Goal: Transaction & Acquisition: Purchase product/service

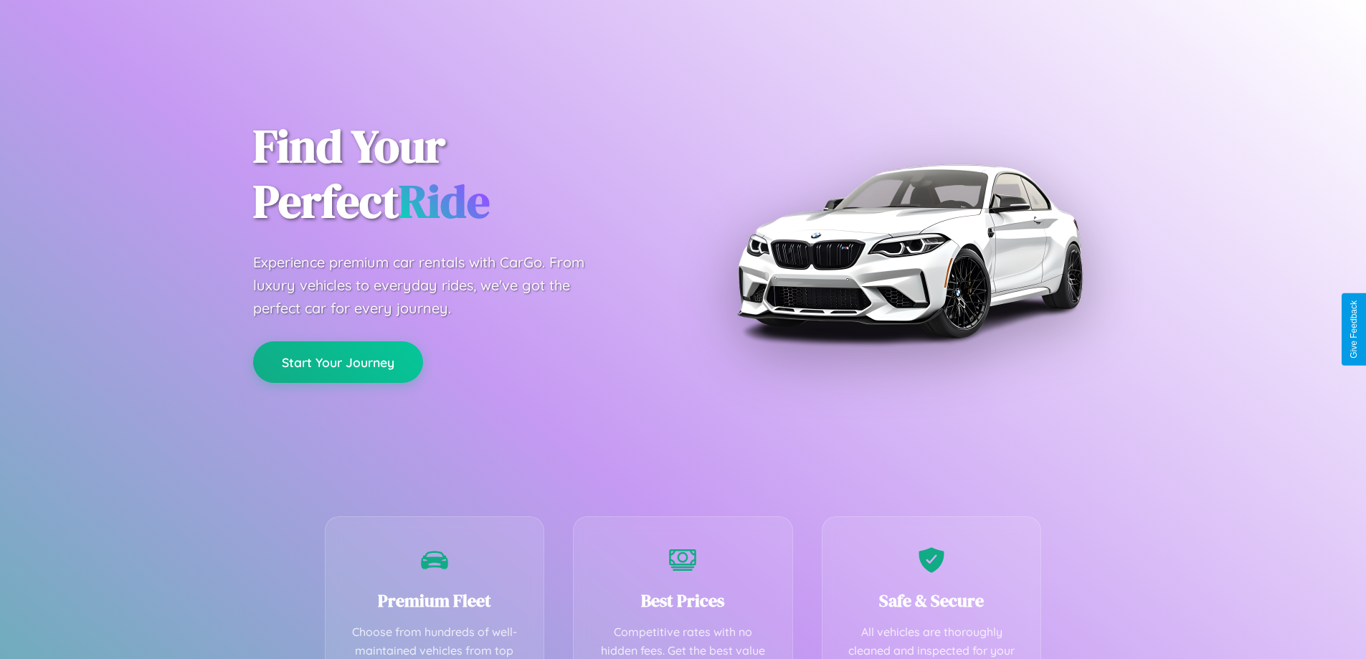
scroll to position [418, 0]
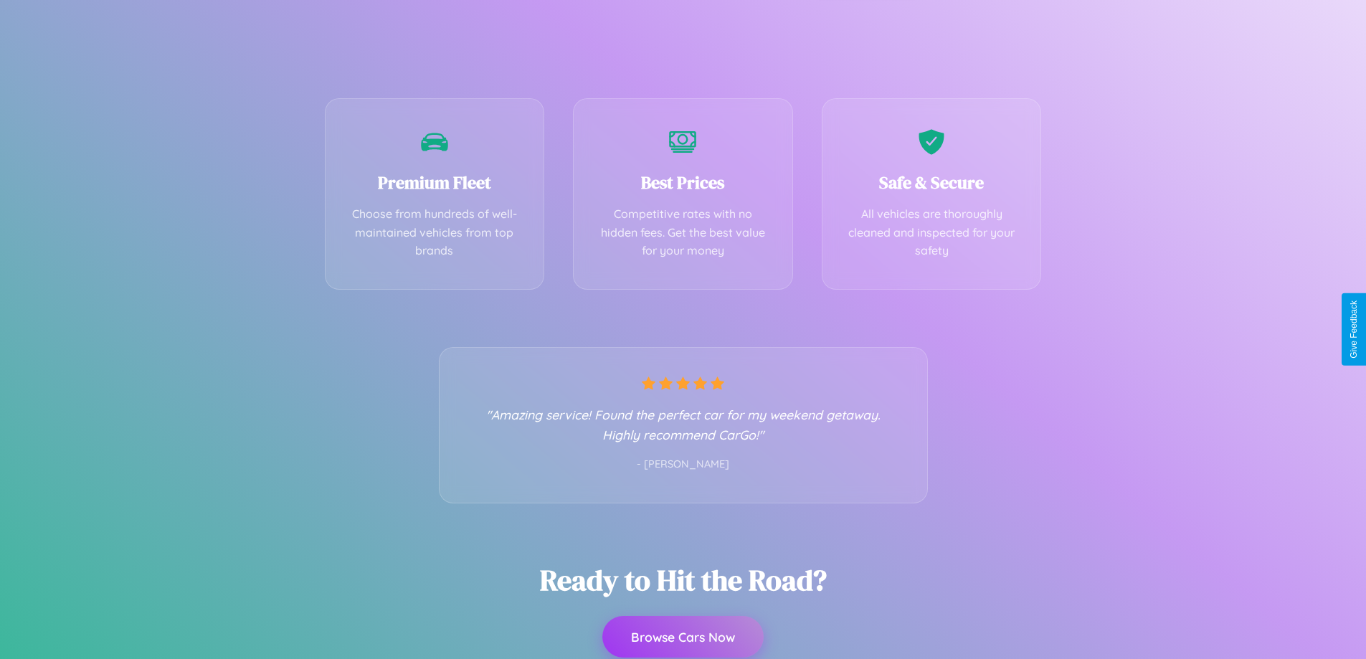
click at [683, 637] on button "Browse Cars Now" at bounding box center [682, 637] width 161 height 42
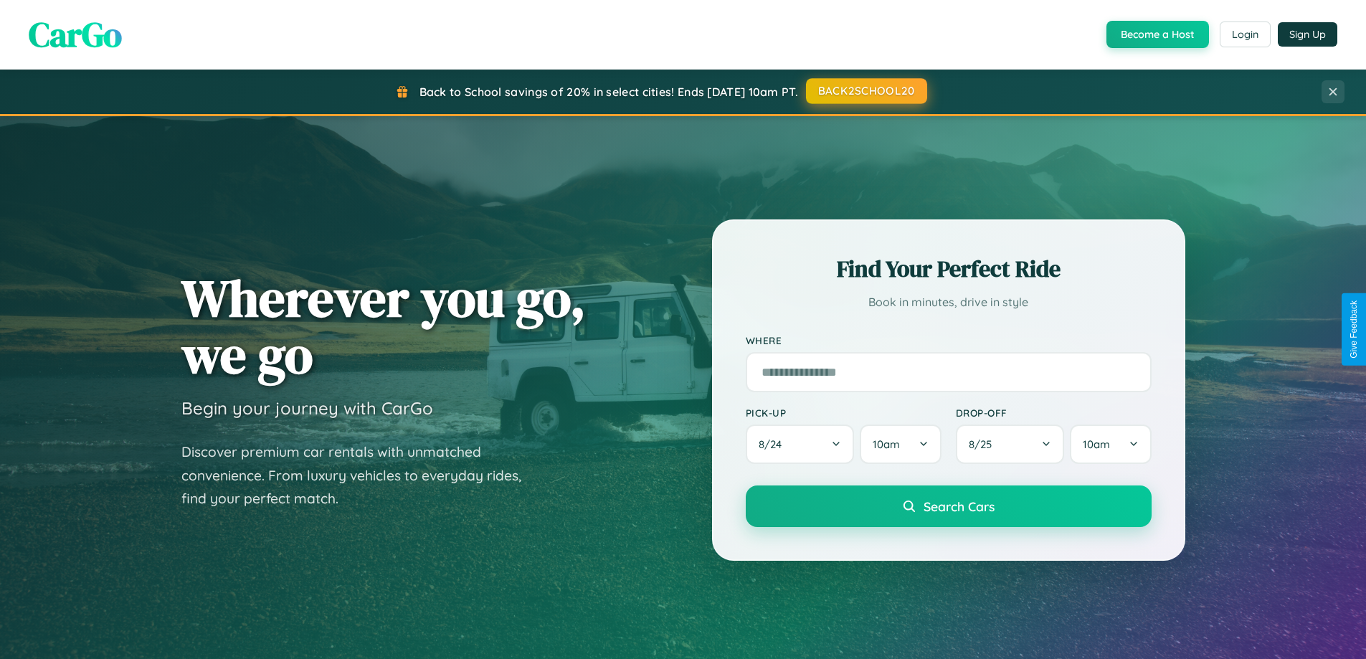
click at [866, 92] on button "BACK2SCHOOL20" at bounding box center [866, 91] width 121 height 26
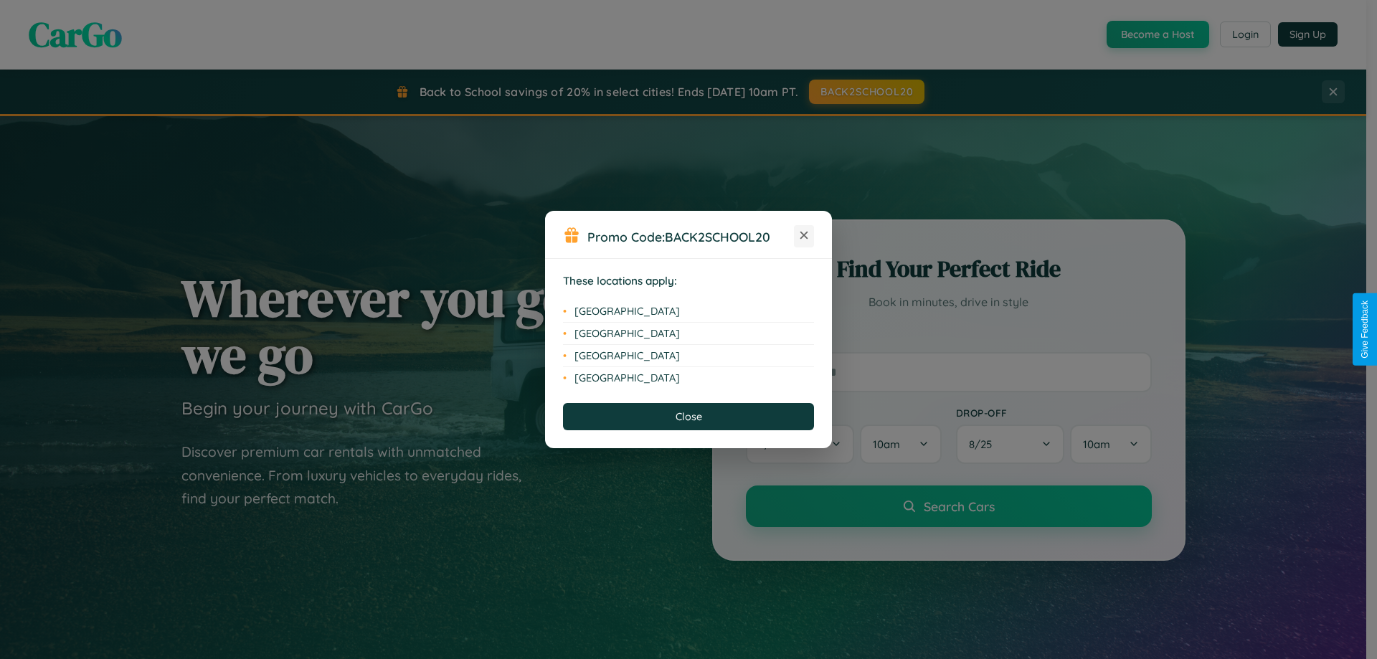
click at [804, 236] on icon at bounding box center [804, 236] width 8 height 8
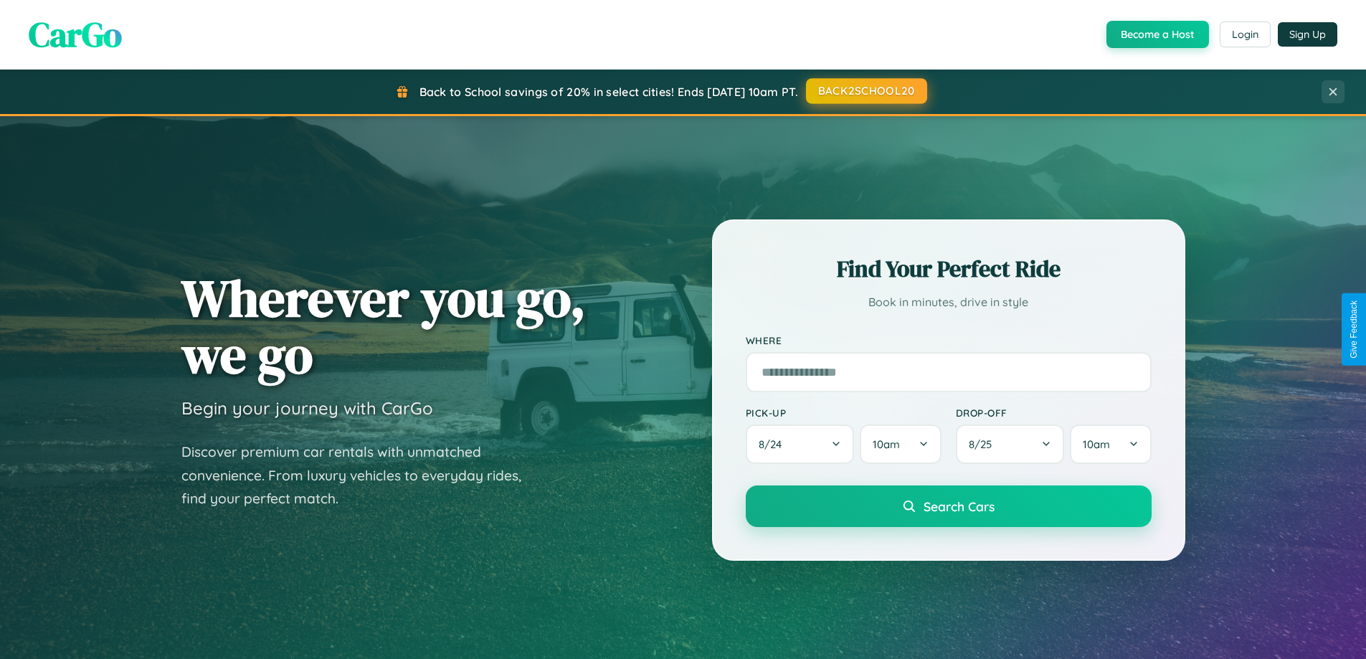
click at [866, 91] on button "BACK2SCHOOL20" at bounding box center [866, 91] width 121 height 26
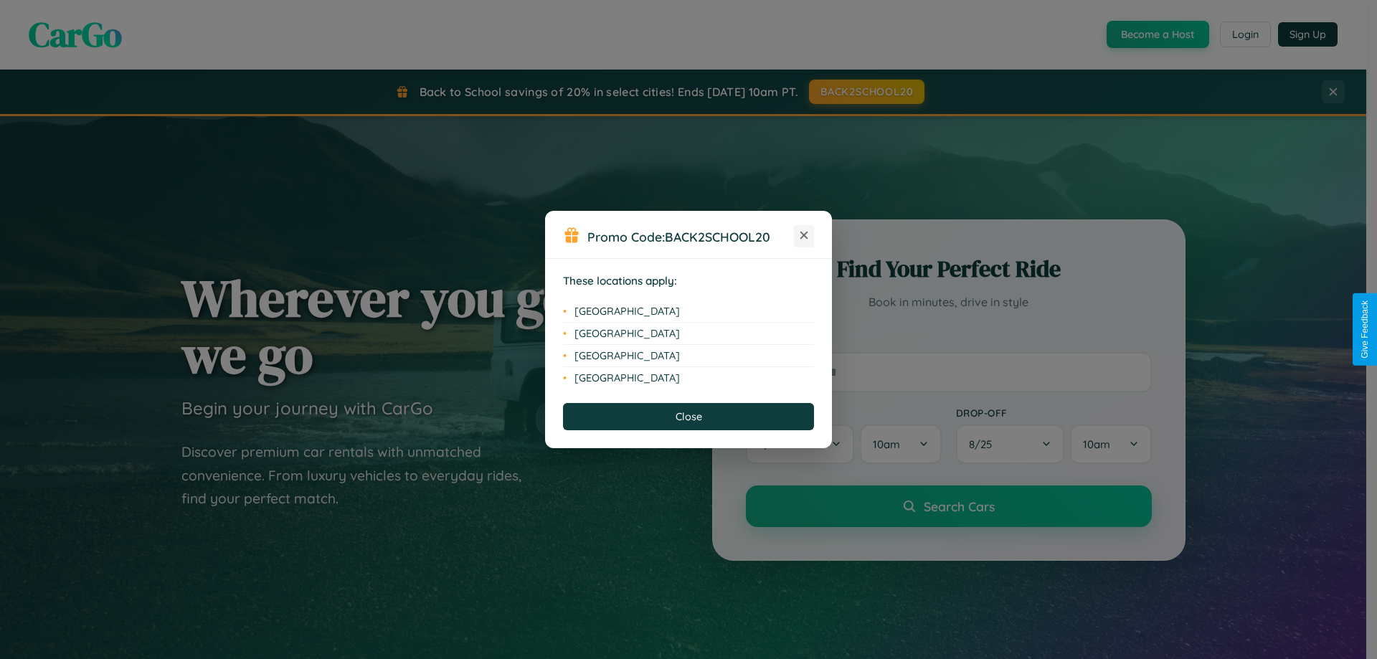
click at [804, 236] on icon at bounding box center [804, 236] width 8 height 8
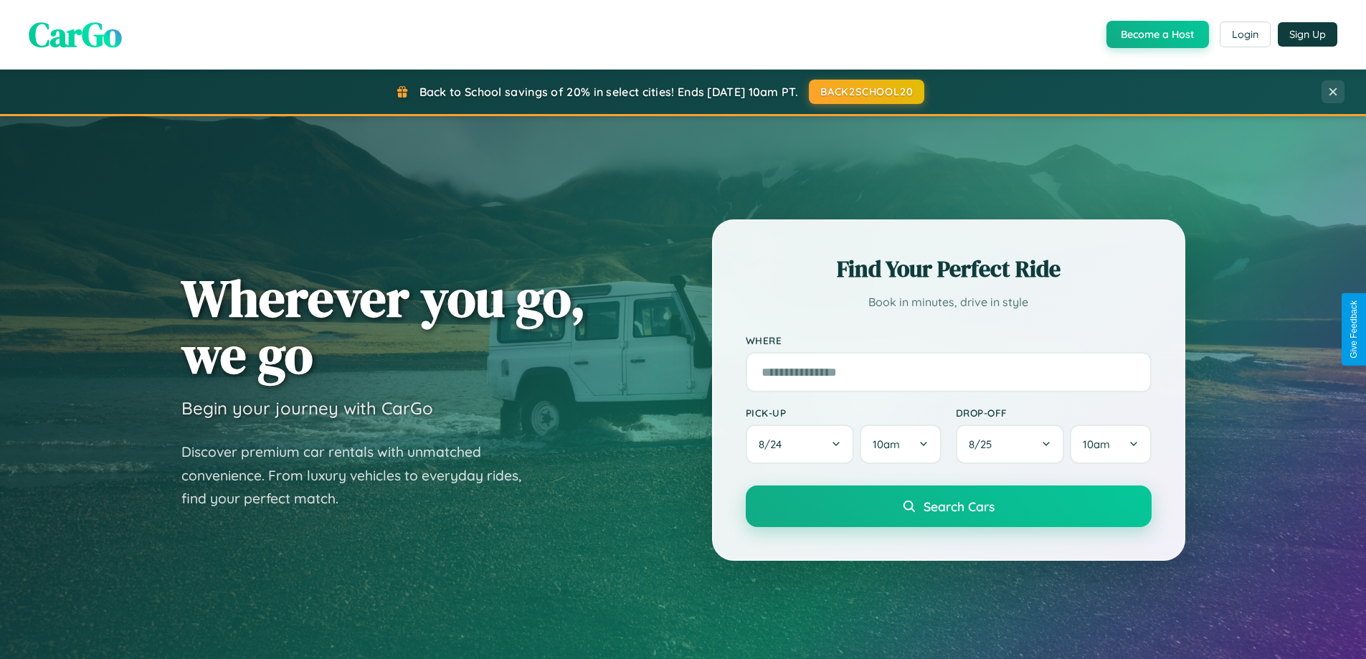
scroll to position [2304, 0]
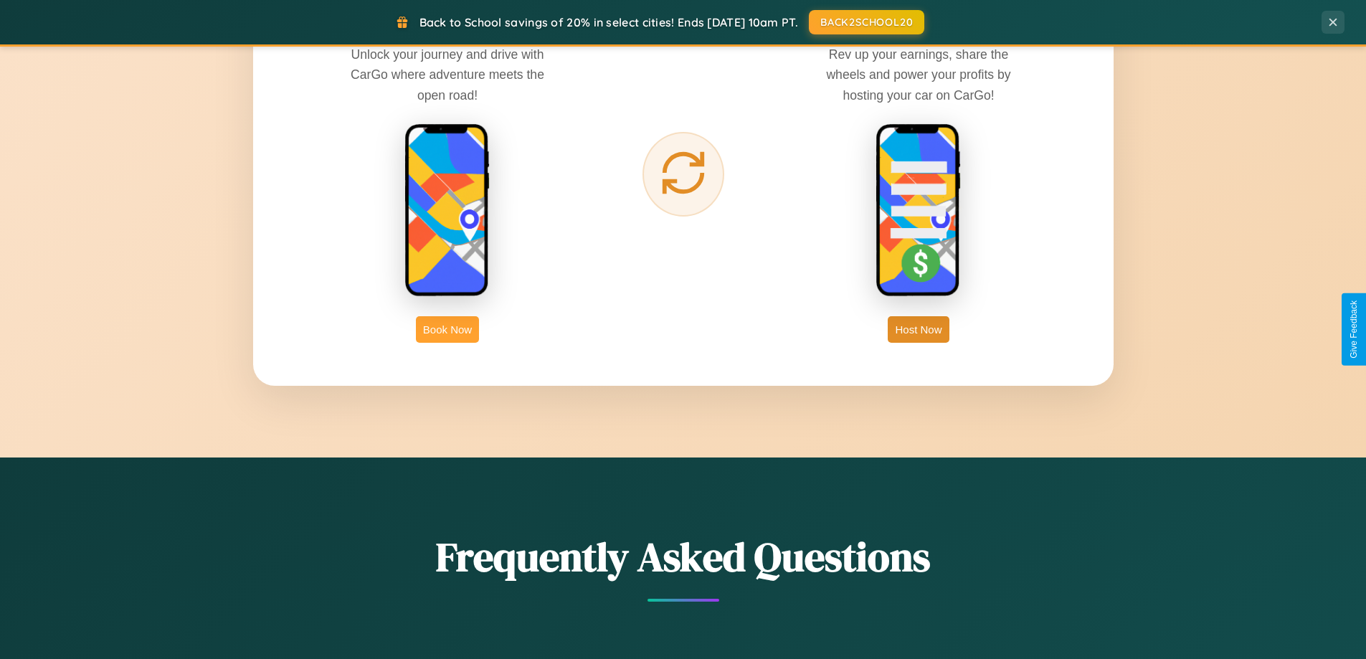
click at [448, 329] on button "Book Now" at bounding box center [447, 329] width 63 height 27
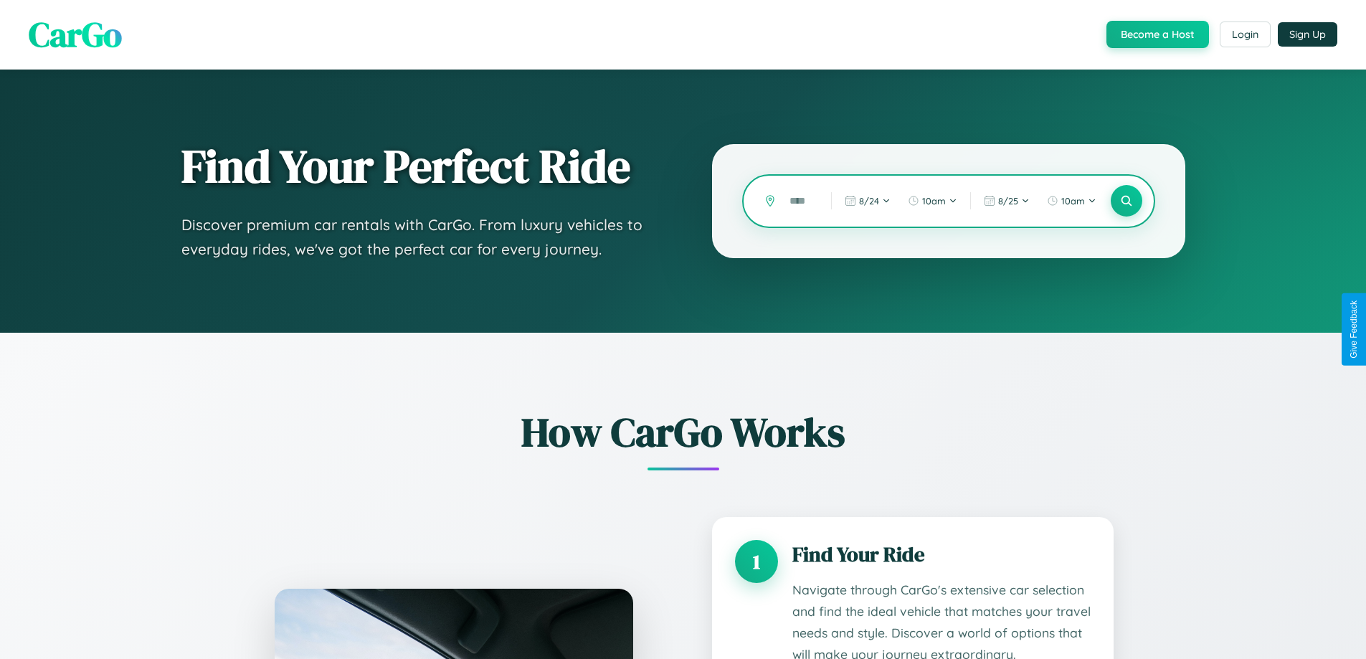
click at [800, 201] on input "text" at bounding box center [799, 201] width 34 height 25
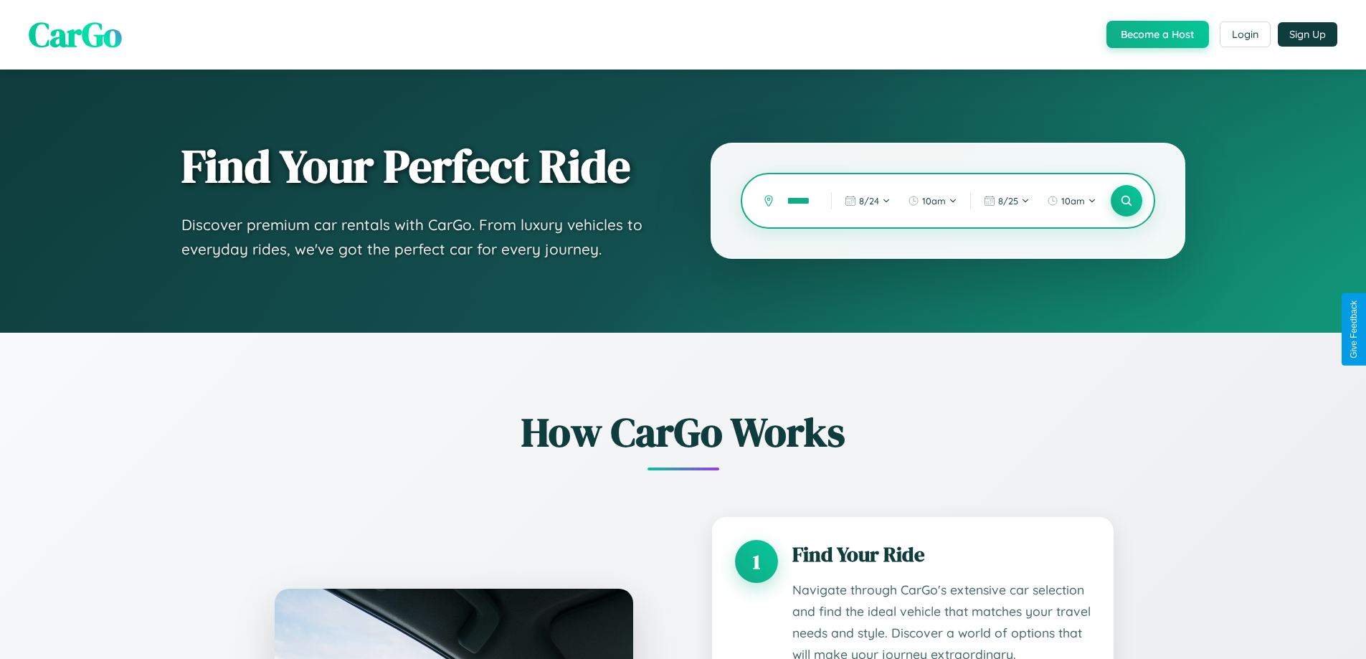
scroll to position [0, 11]
type input "******"
click at [1126, 201] on icon at bounding box center [1127, 201] width 14 height 14
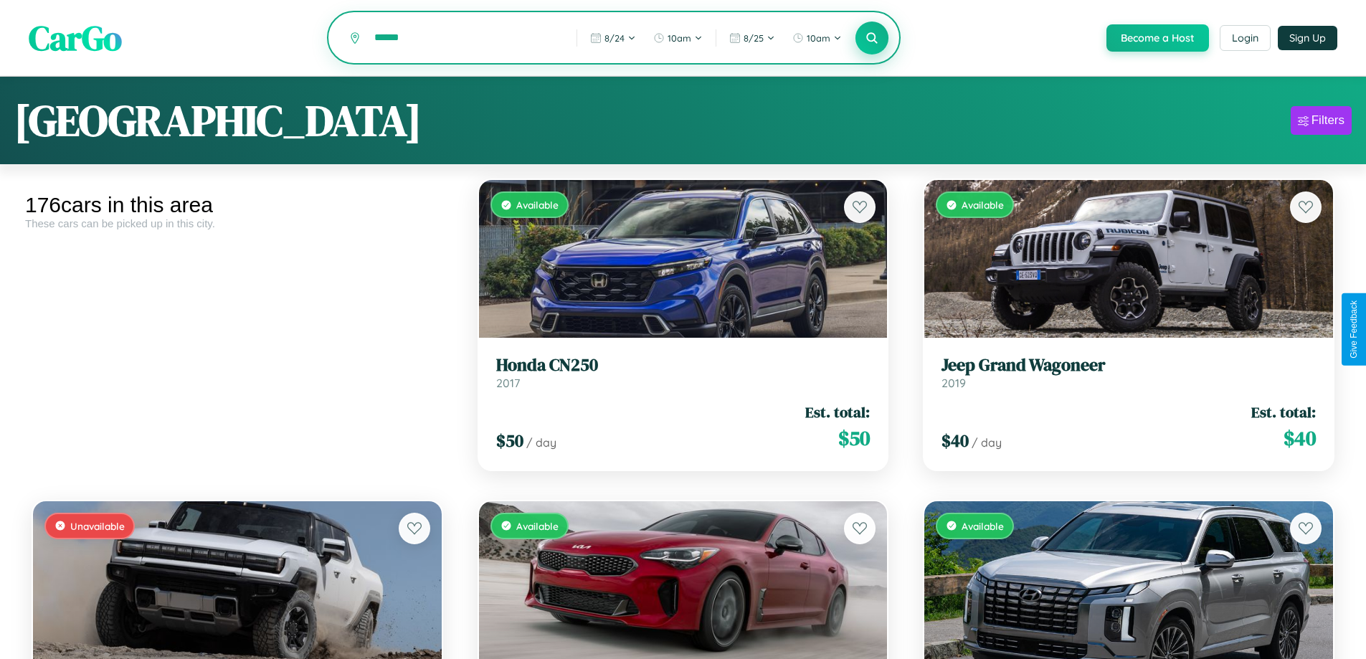
type input "******"
click at [871, 39] on icon at bounding box center [873, 38] width 14 height 14
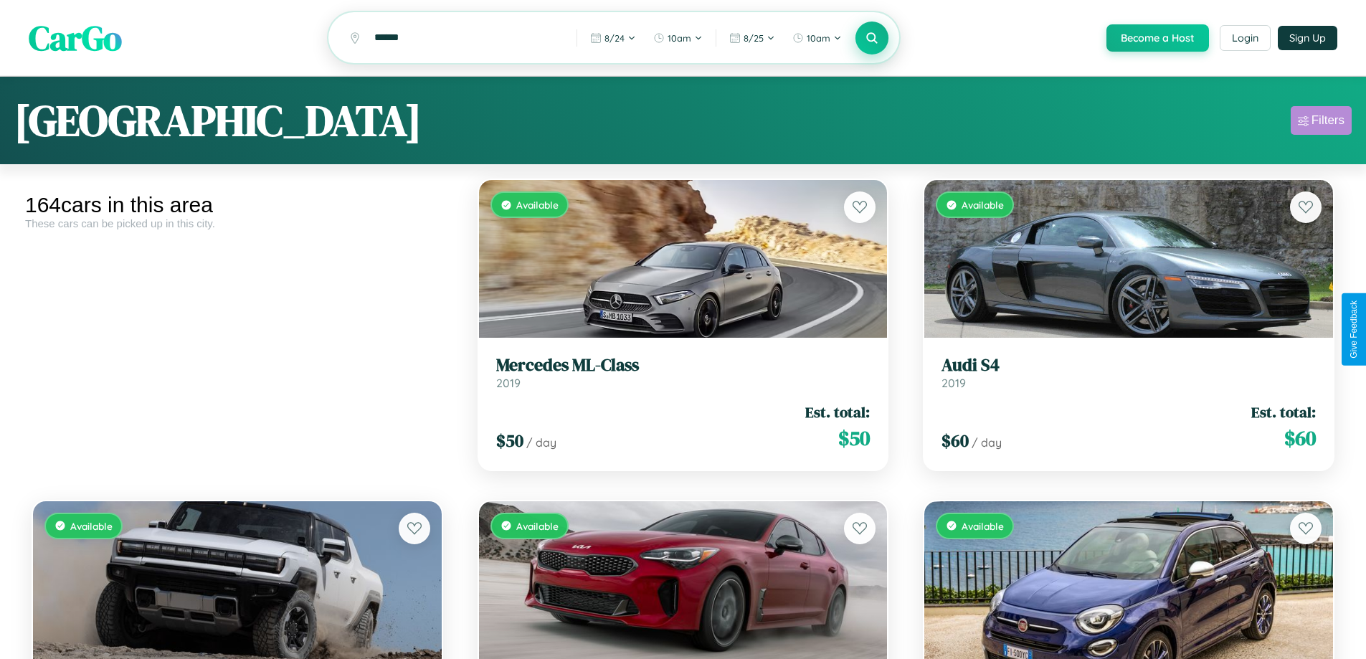
click at [1321, 123] on div "Filters" at bounding box center [1328, 120] width 33 height 14
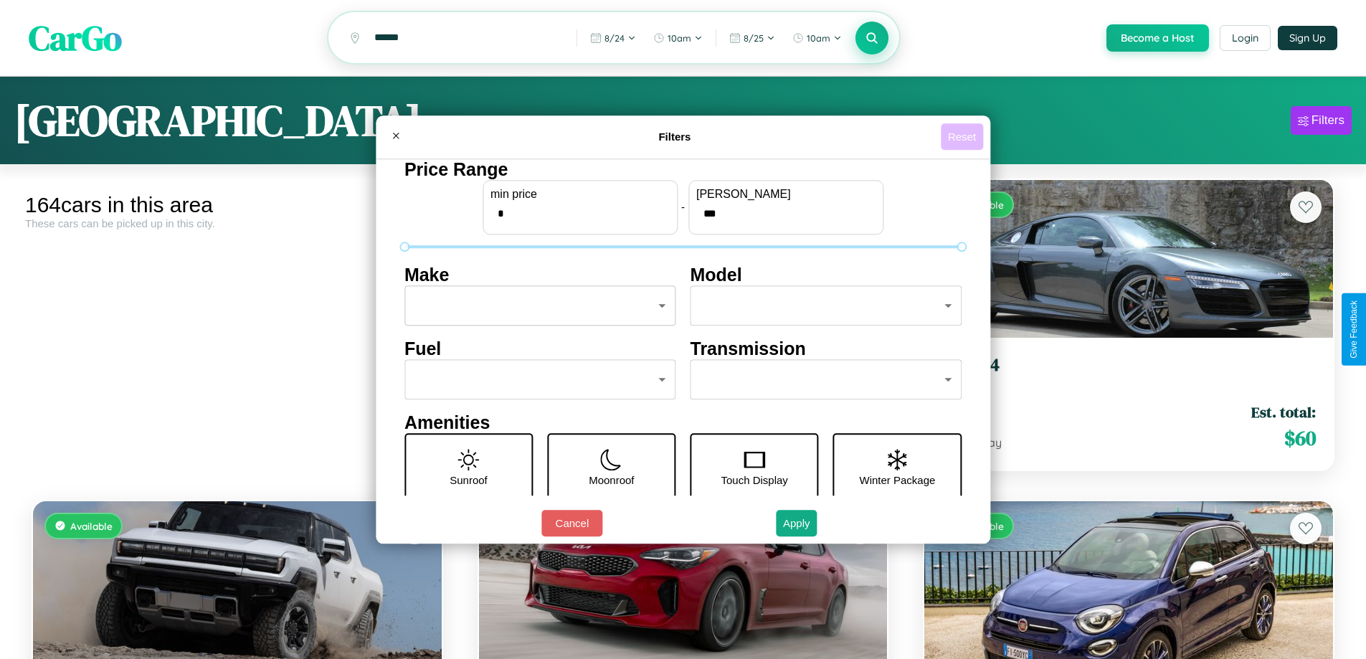
click at [964, 136] on button "Reset" at bounding box center [962, 136] width 42 height 27
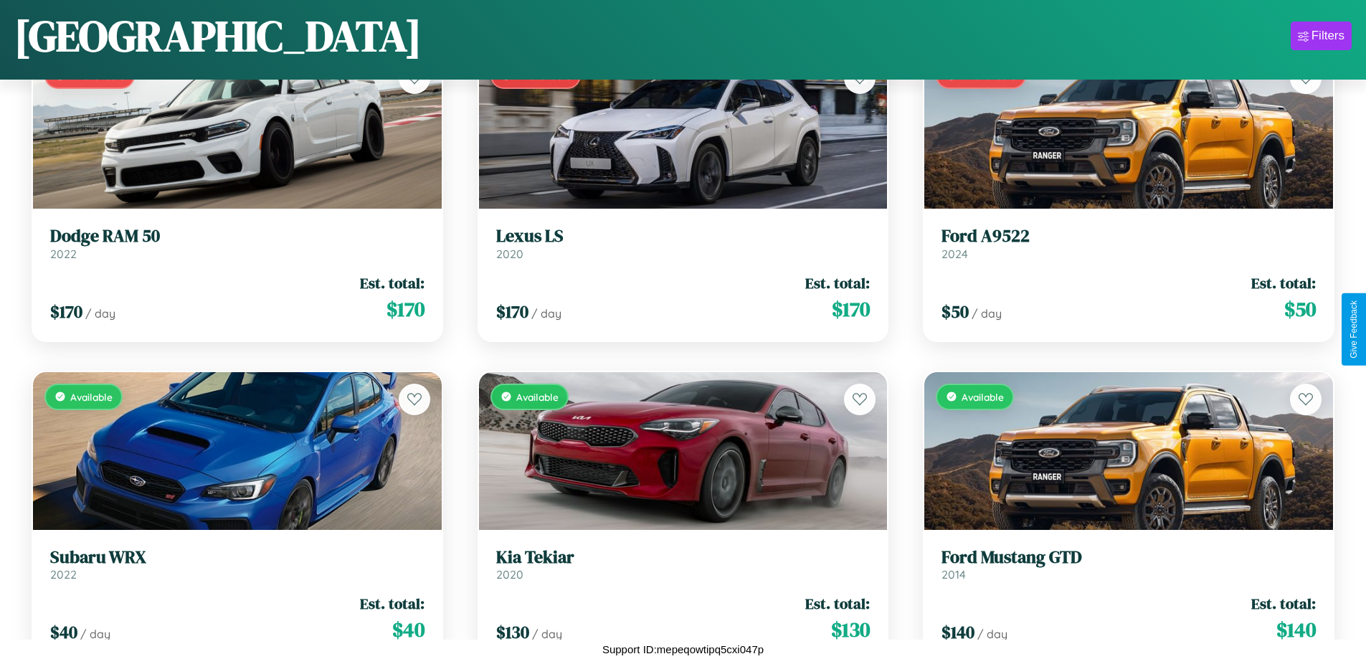
scroll to position [8552, 0]
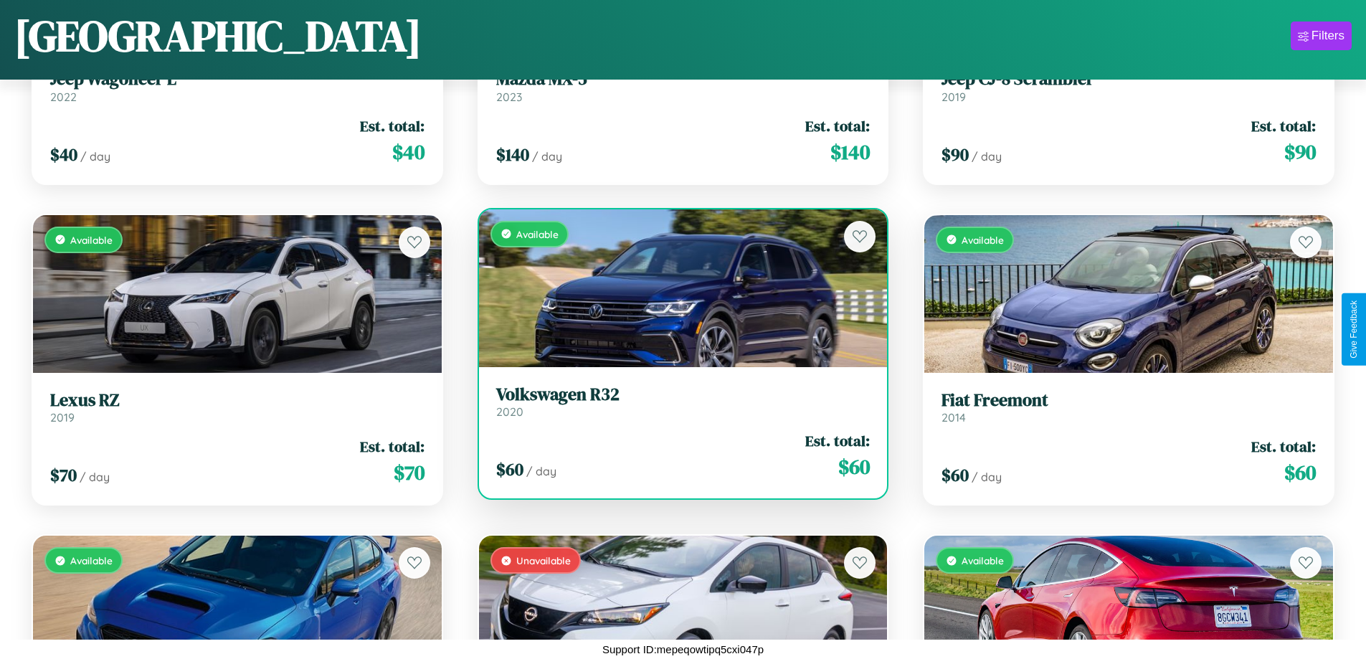
click at [677, 401] on h3 "Volkswagen R32" at bounding box center [683, 394] width 374 height 21
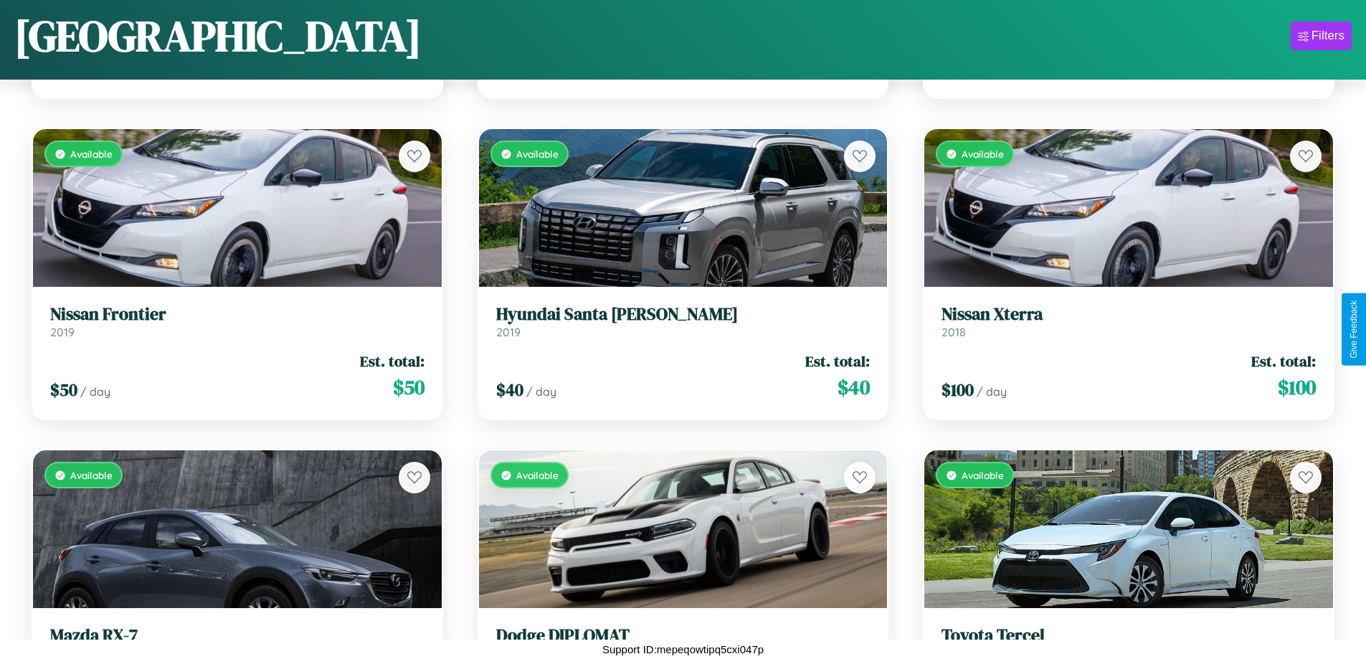
scroll to position [5019, 0]
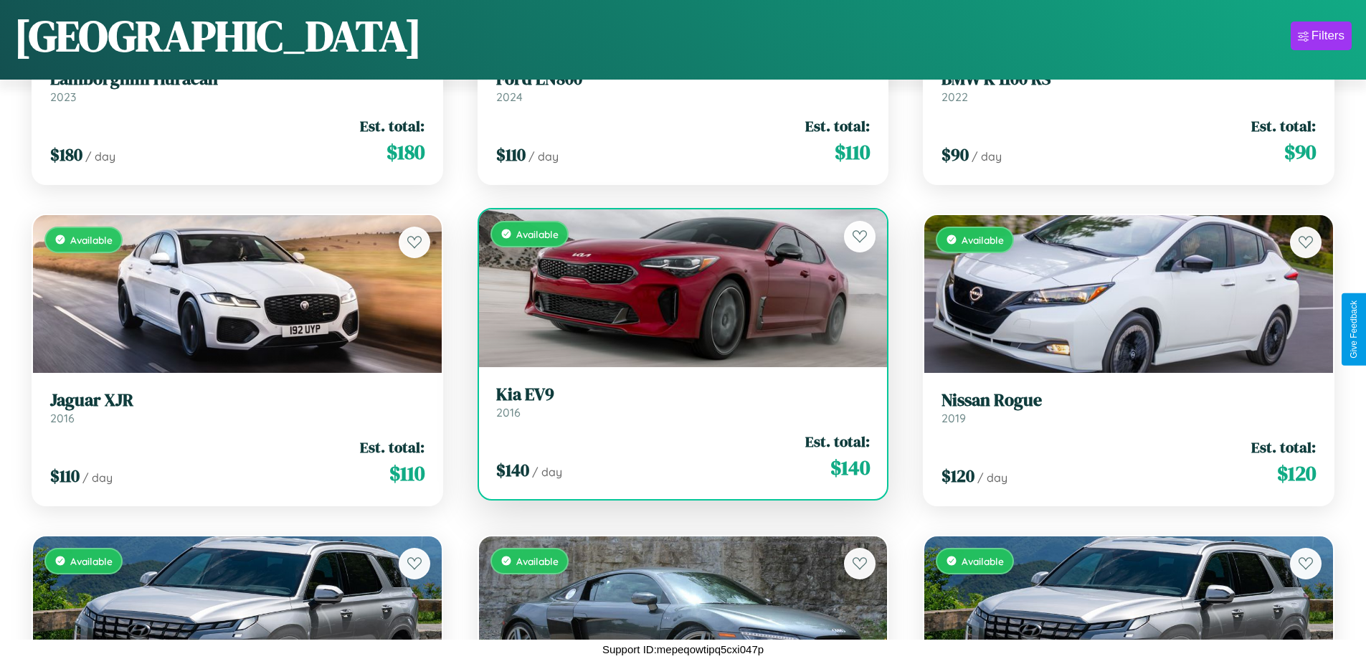
click at [677, 402] on h3 "Kia EV9" at bounding box center [683, 394] width 374 height 21
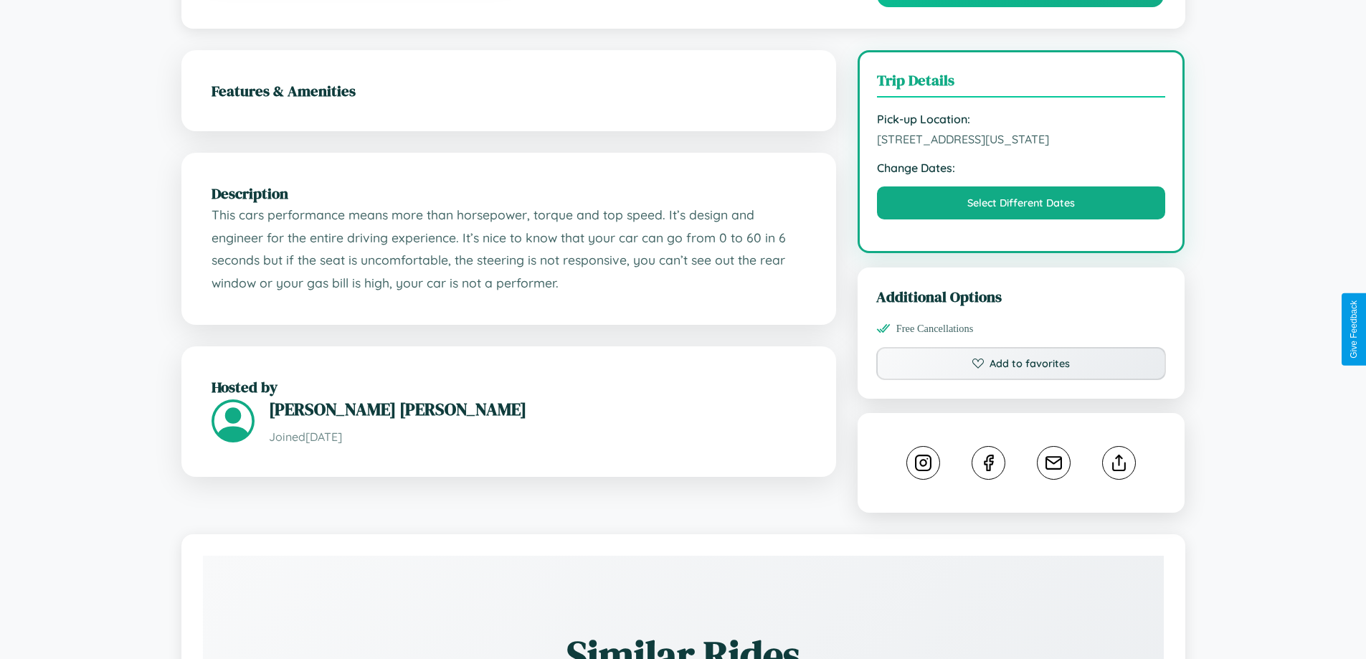
scroll to position [486, 0]
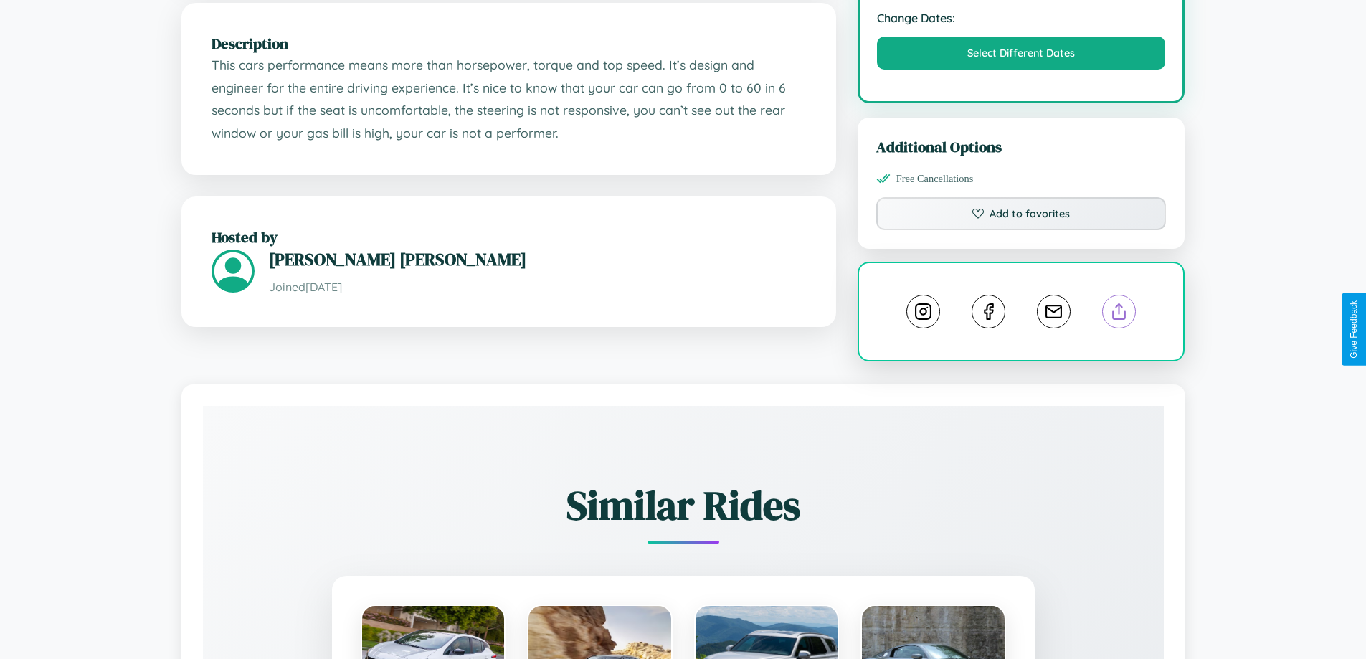
click at [1120, 314] on line at bounding box center [1120, 309] width 0 height 10
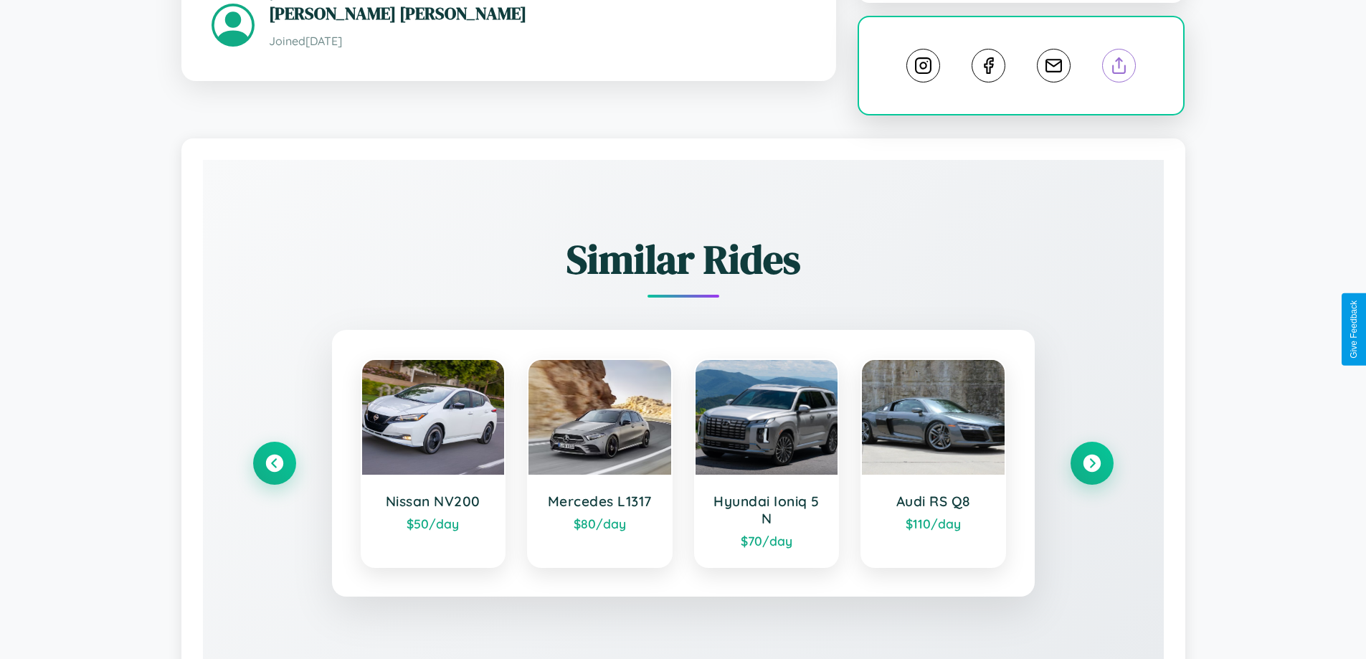
scroll to position [813, 0]
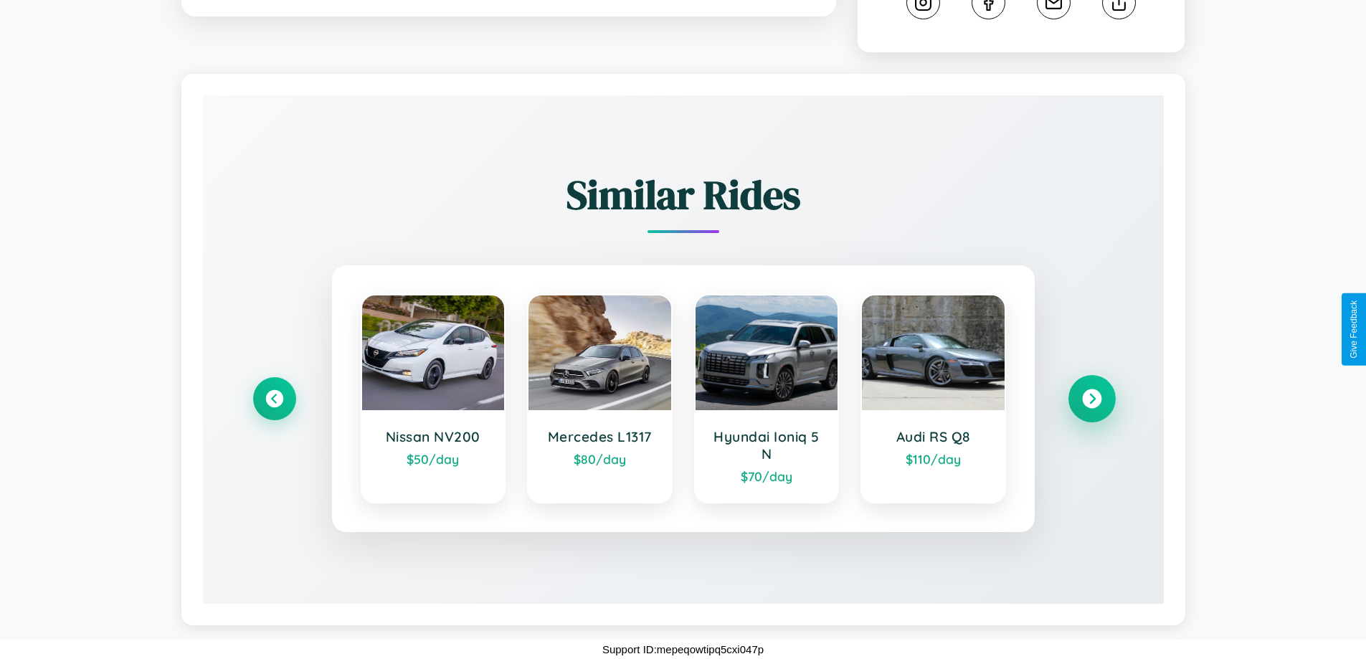
click at [1092, 399] on icon at bounding box center [1091, 398] width 19 height 19
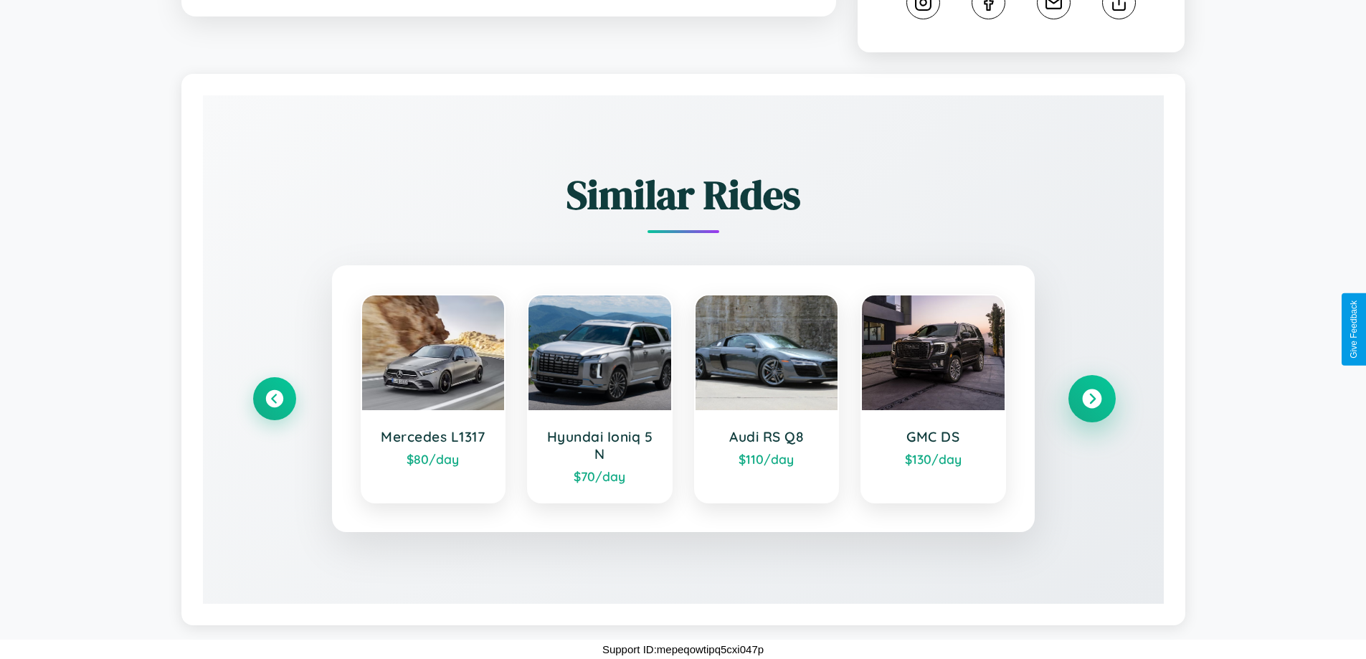
click at [1092, 399] on icon at bounding box center [1091, 398] width 19 height 19
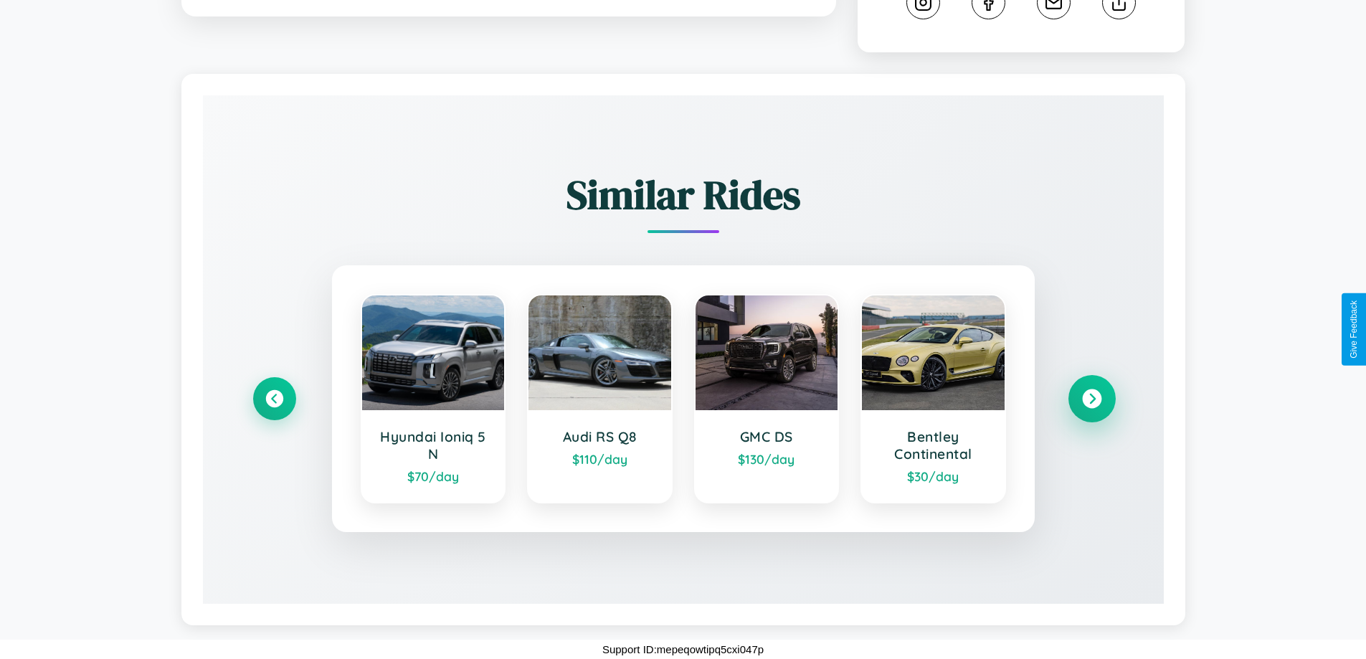
click at [1092, 399] on icon at bounding box center [1091, 398] width 19 height 19
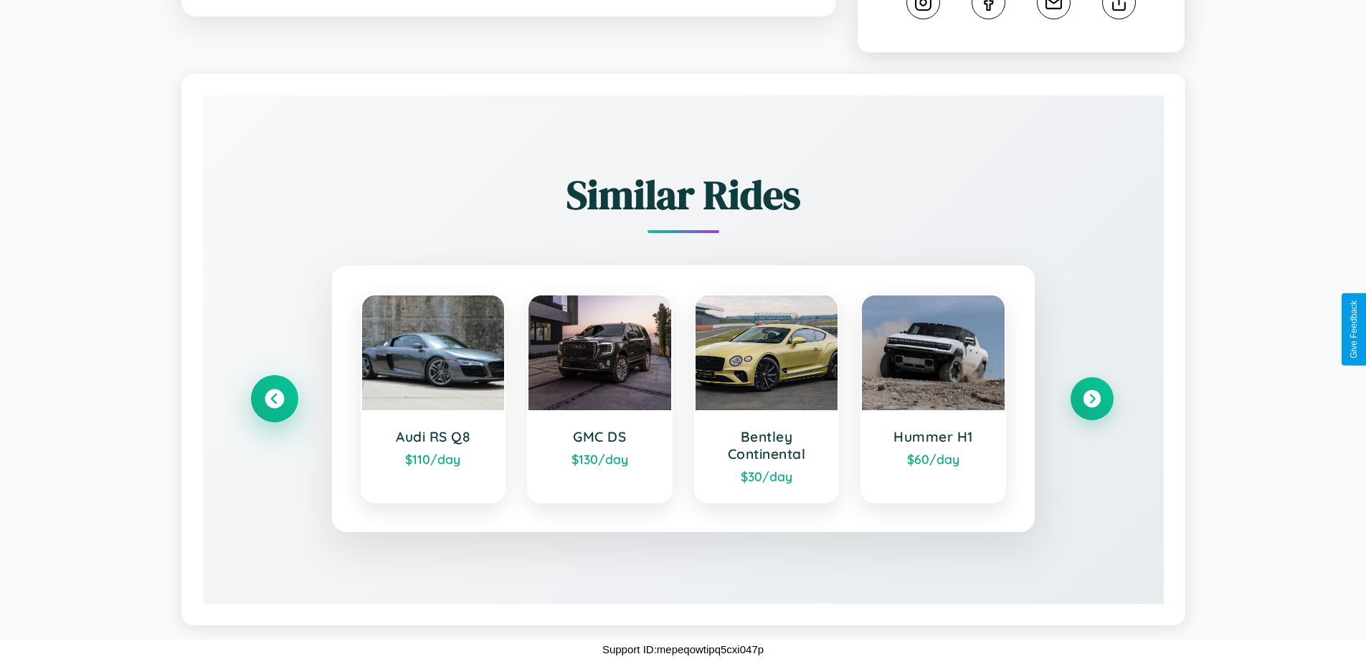
click at [274, 399] on icon at bounding box center [274, 398] width 19 height 19
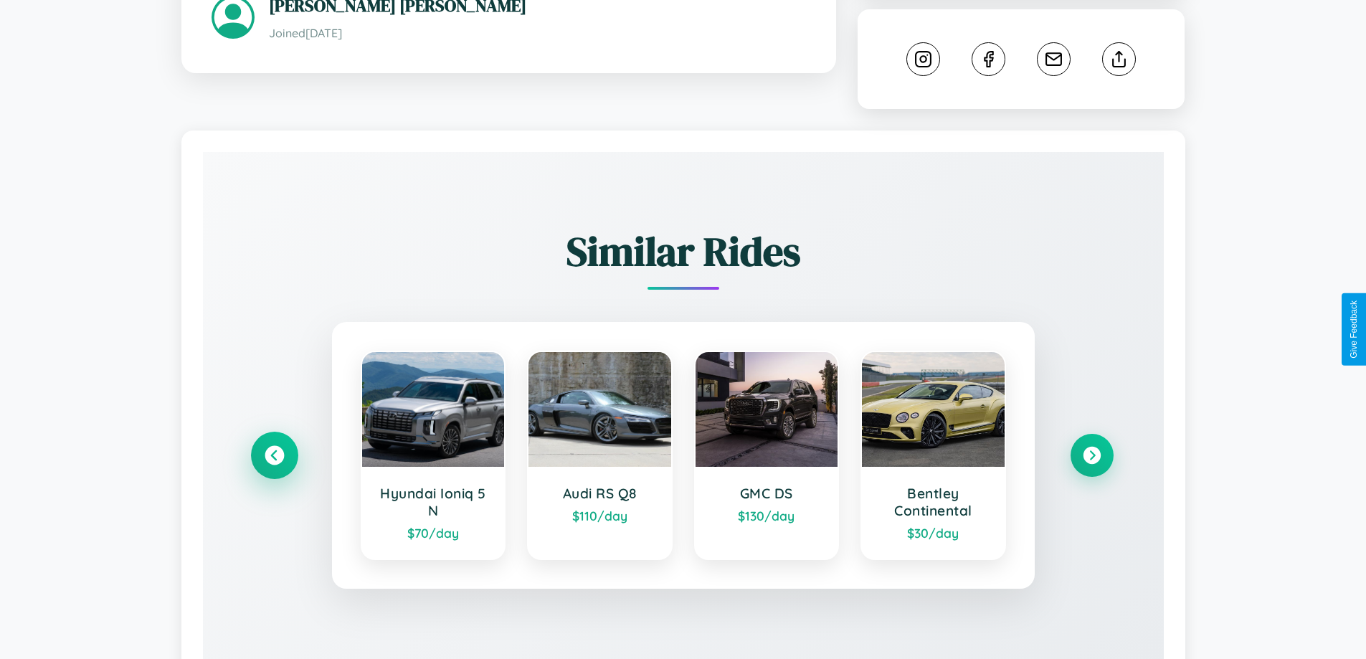
scroll to position [387, 0]
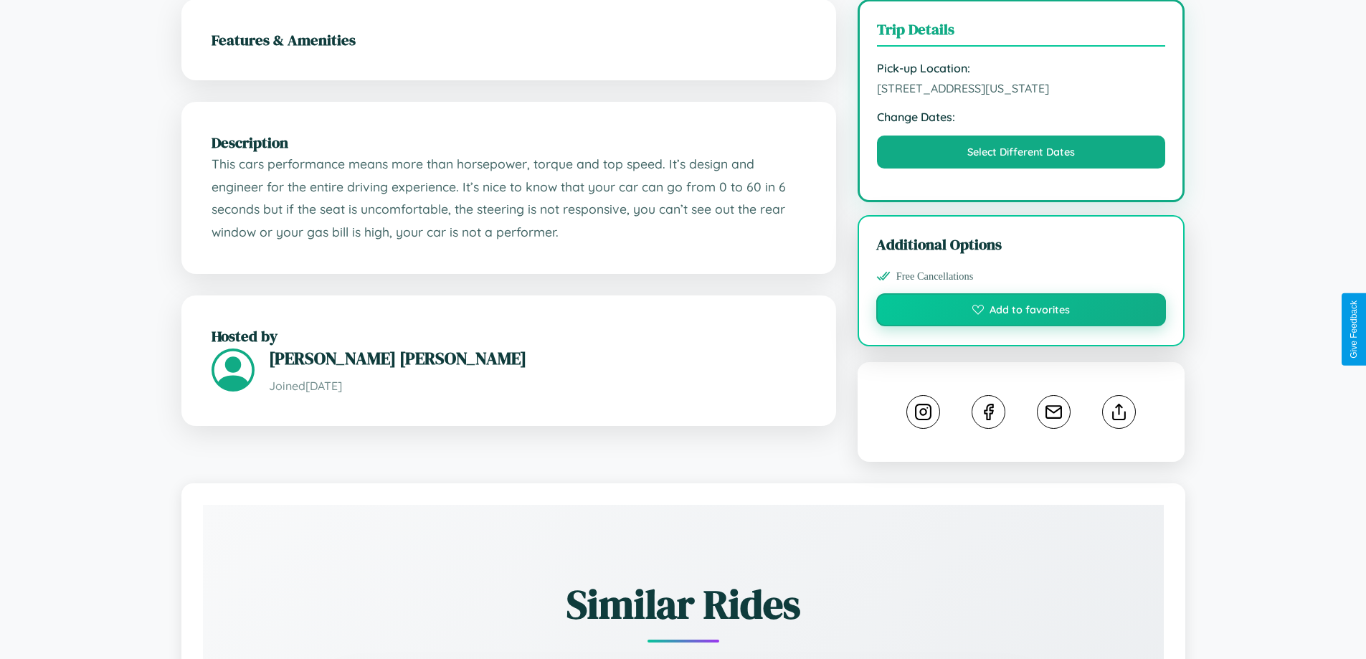
click at [1021, 326] on button "Add to favorites" at bounding box center [1021, 309] width 290 height 33
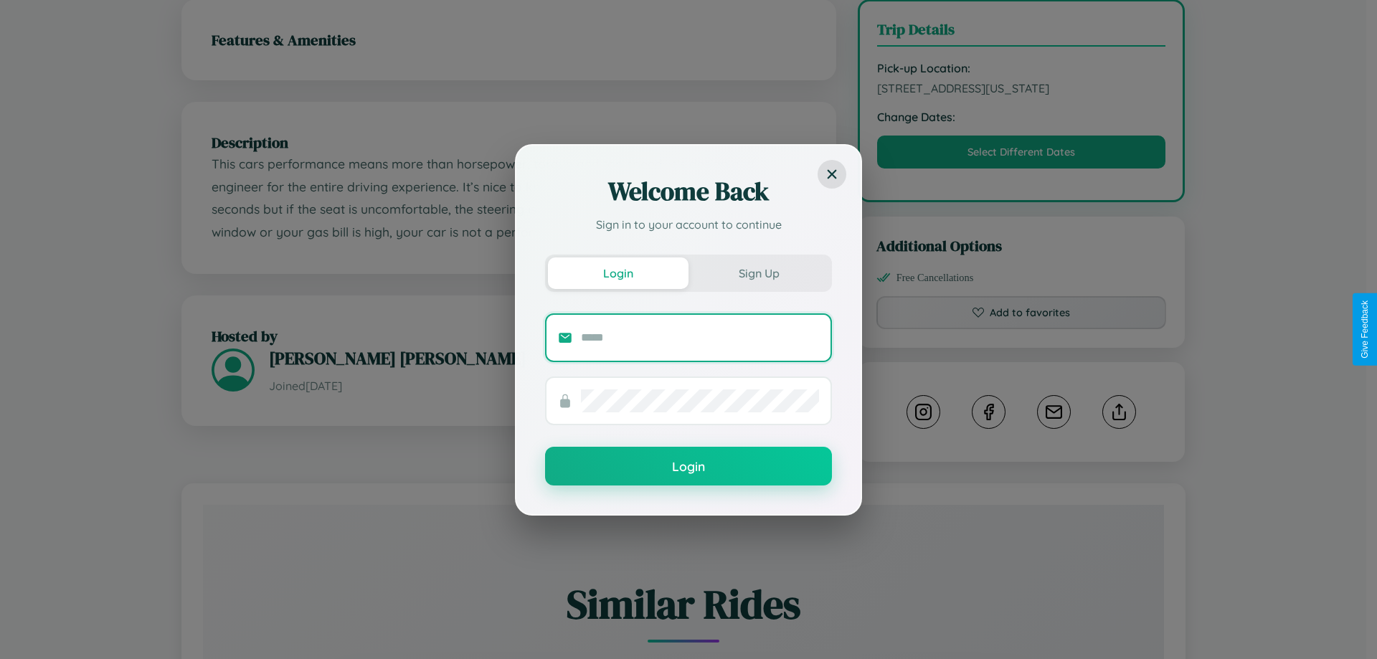
click at [700, 337] on input "text" at bounding box center [700, 337] width 238 height 23
type input "**********"
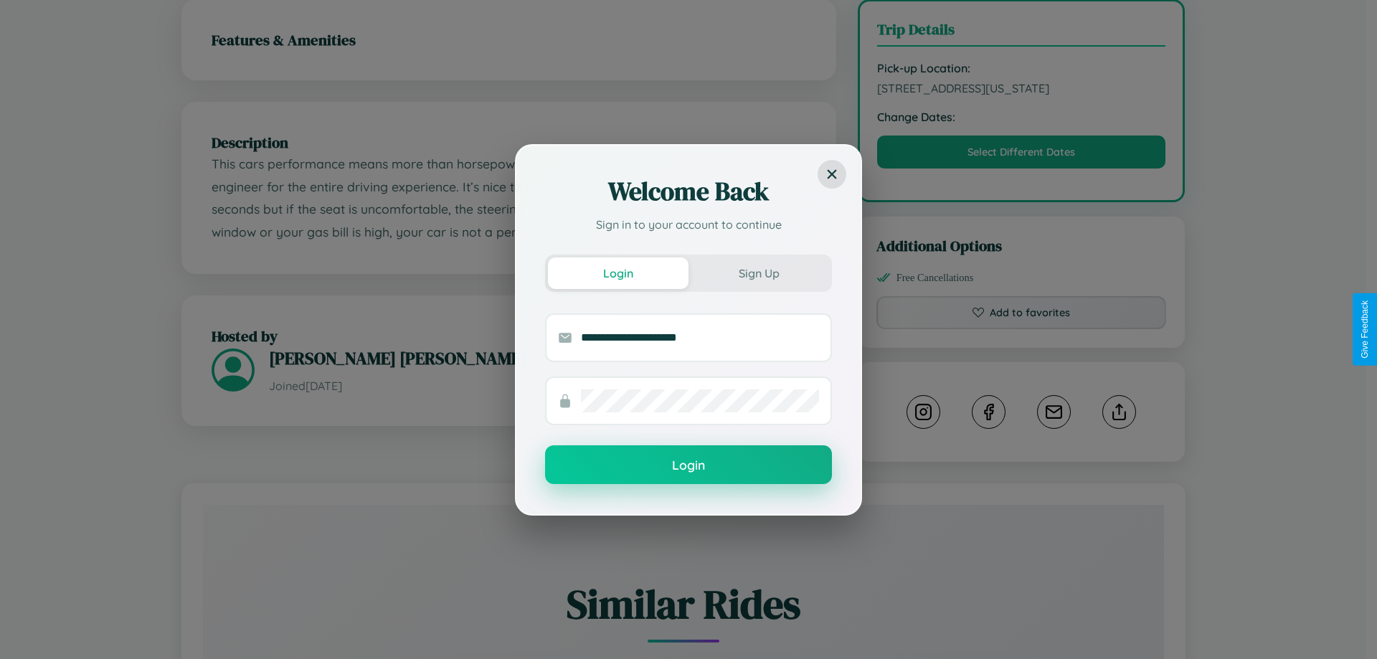
click at [689, 465] on button "Login" at bounding box center [688, 464] width 287 height 39
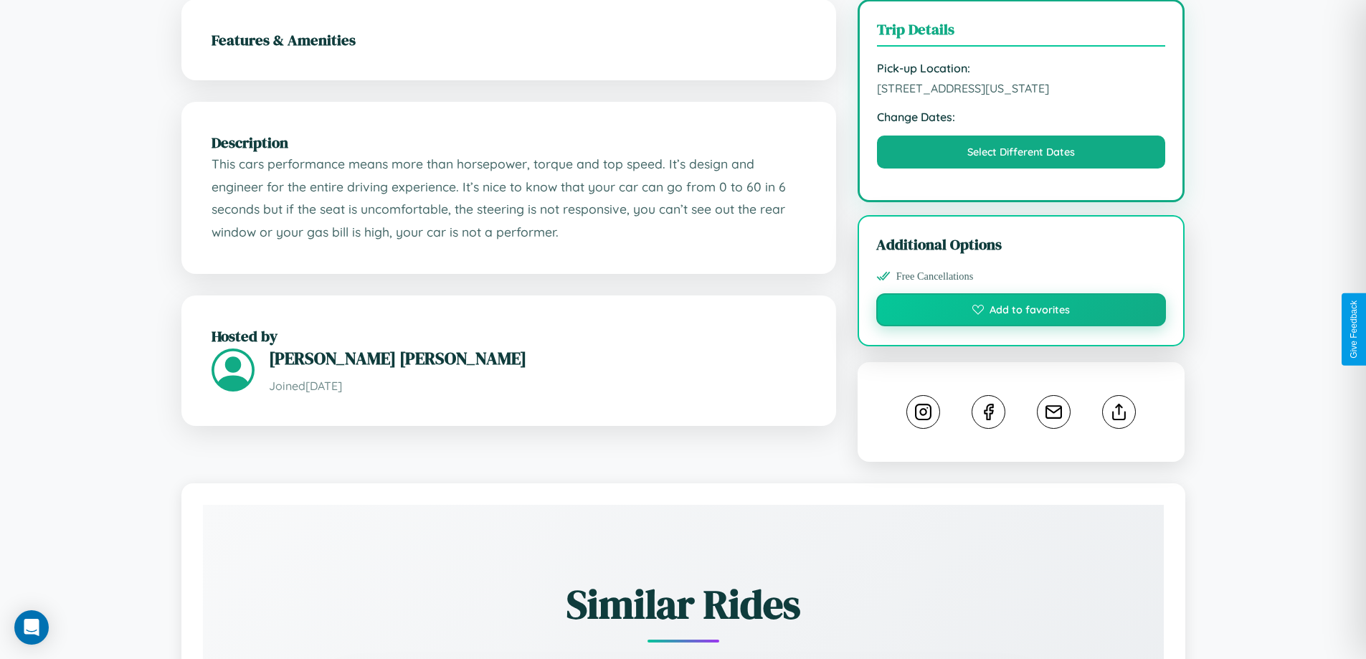
click at [1021, 326] on button "Add to favorites" at bounding box center [1021, 309] width 290 height 33
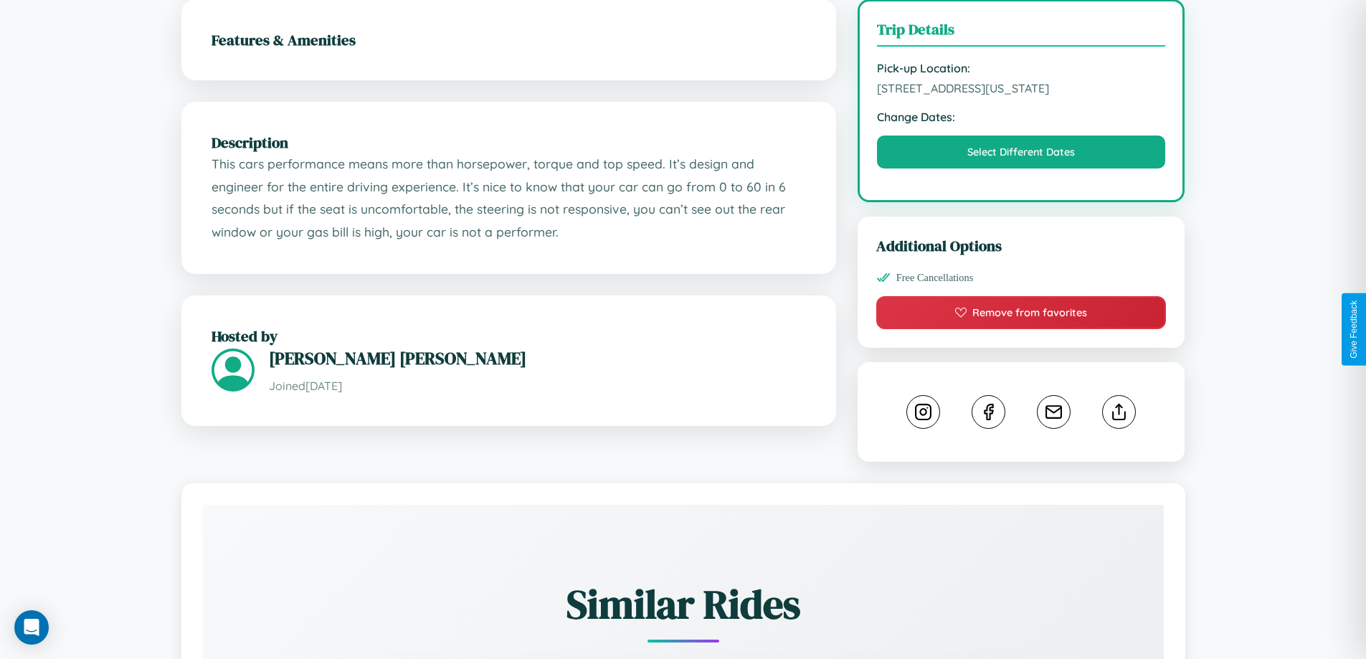
scroll to position [486, 0]
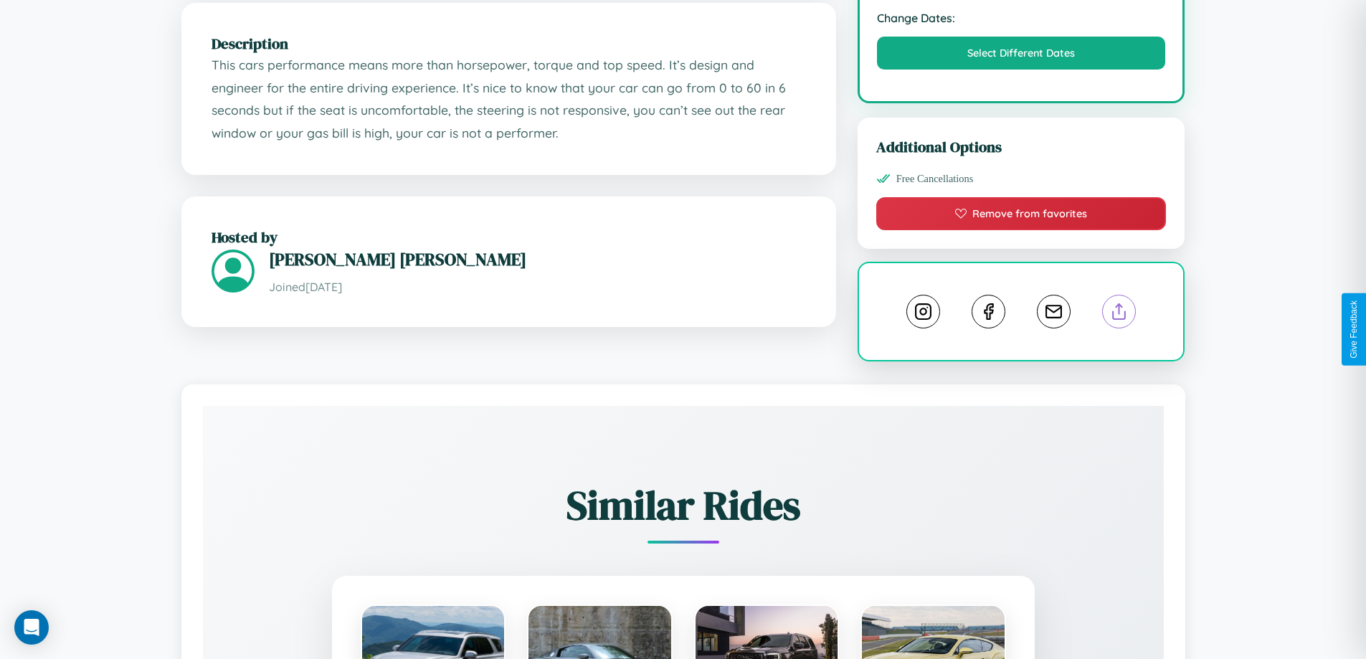
click at [1120, 314] on line at bounding box center [1120, 309] width 0 height 10
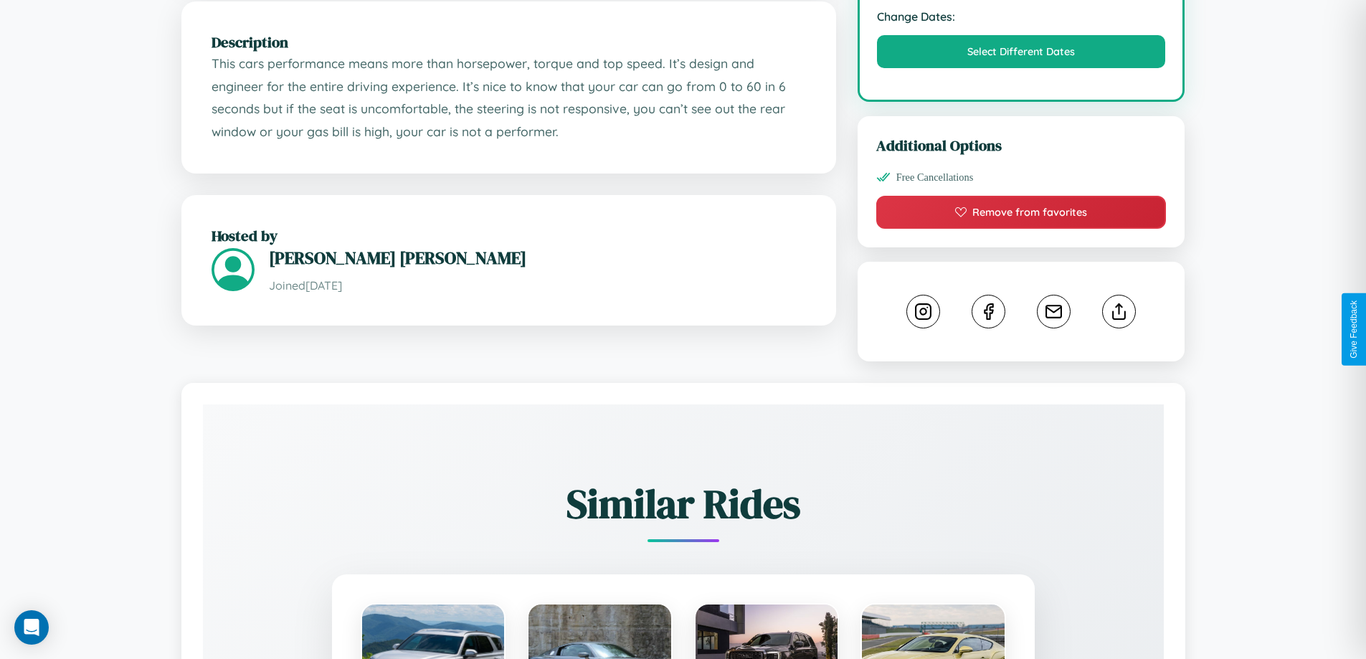
scroll to position [591, 0]
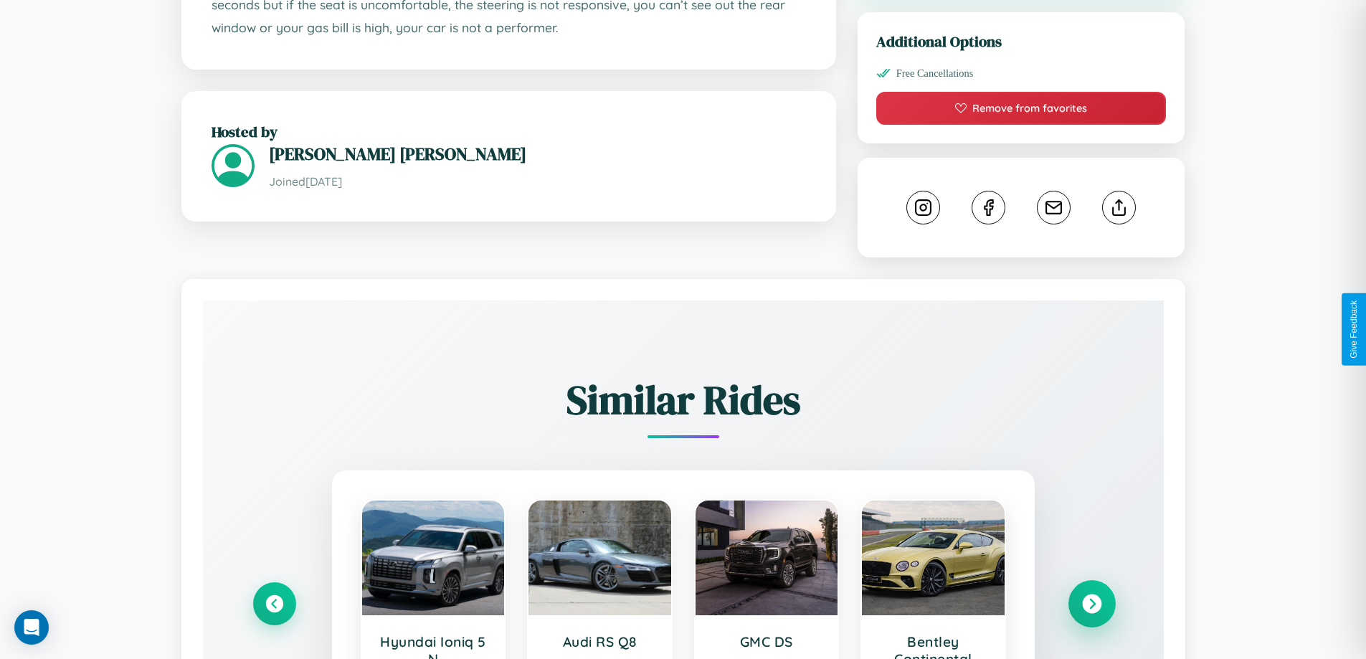
click at [1092, 614] on icon at bounding box center [1091, 604] width 19 height 19
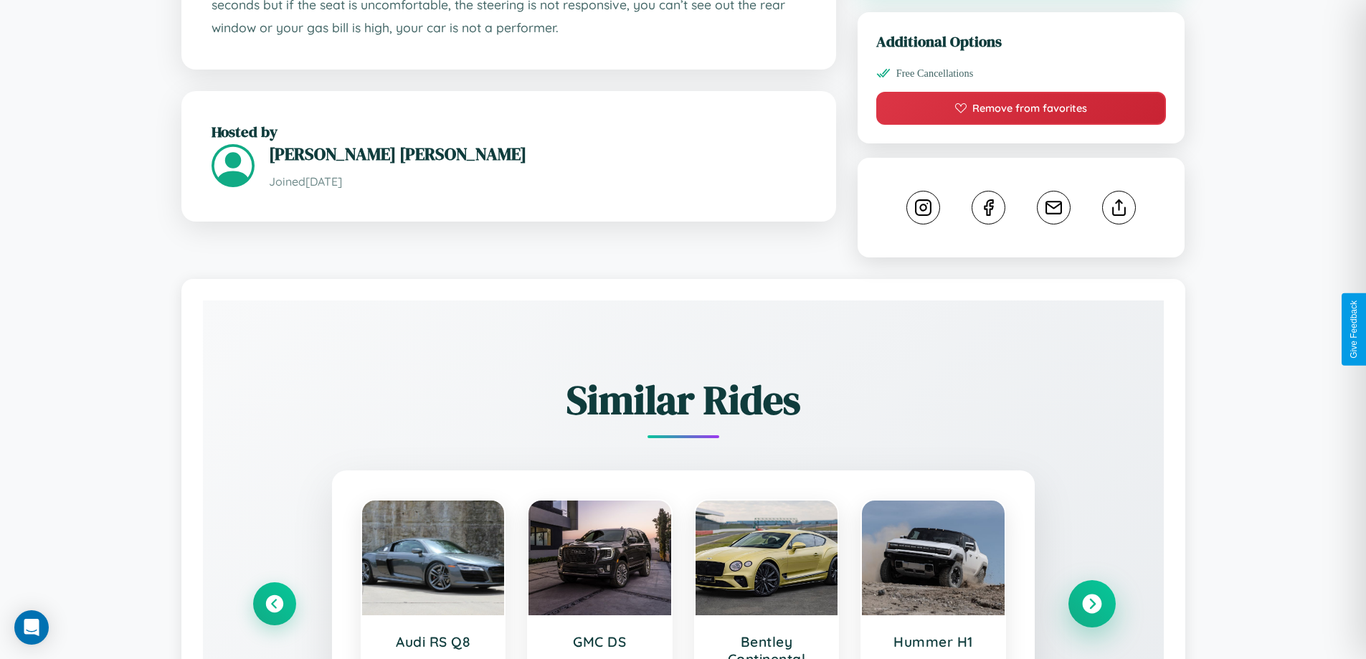
click at [1092, 614] on icon at bounding box center [1091, 604] width 19 height 19
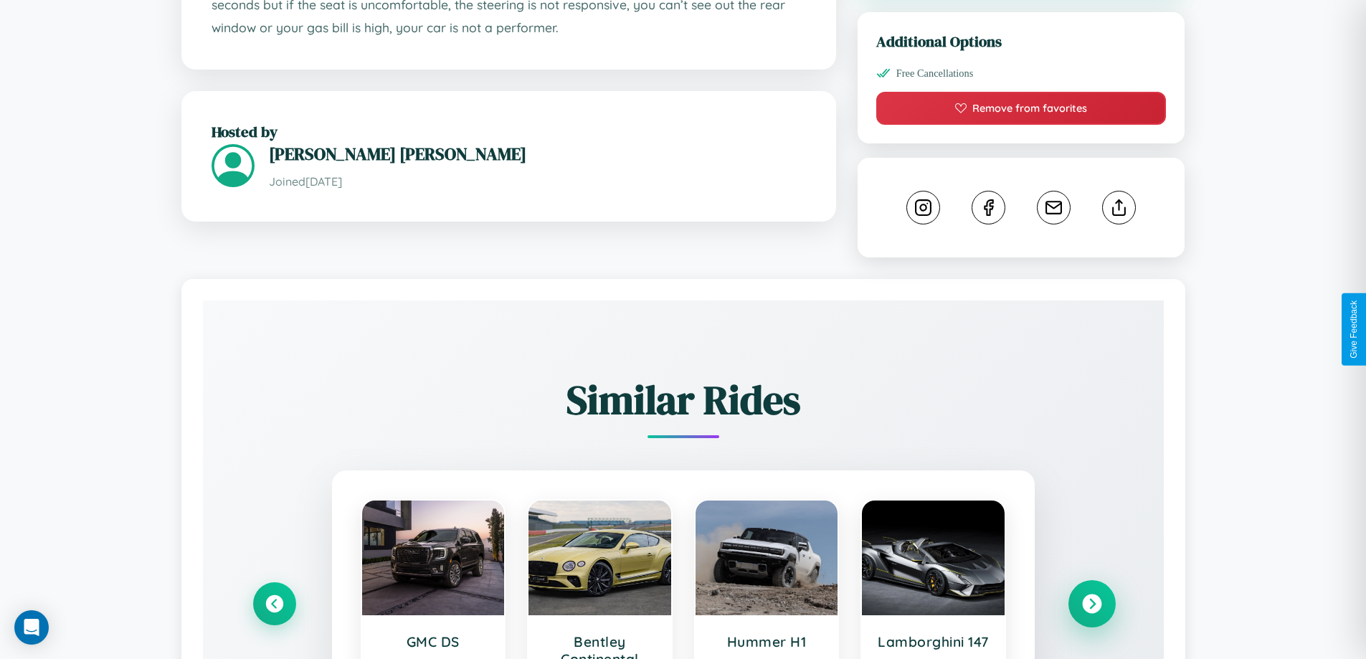
click at [1092, 614] on icon at bounding box center [1091, 604] width 19 height 19
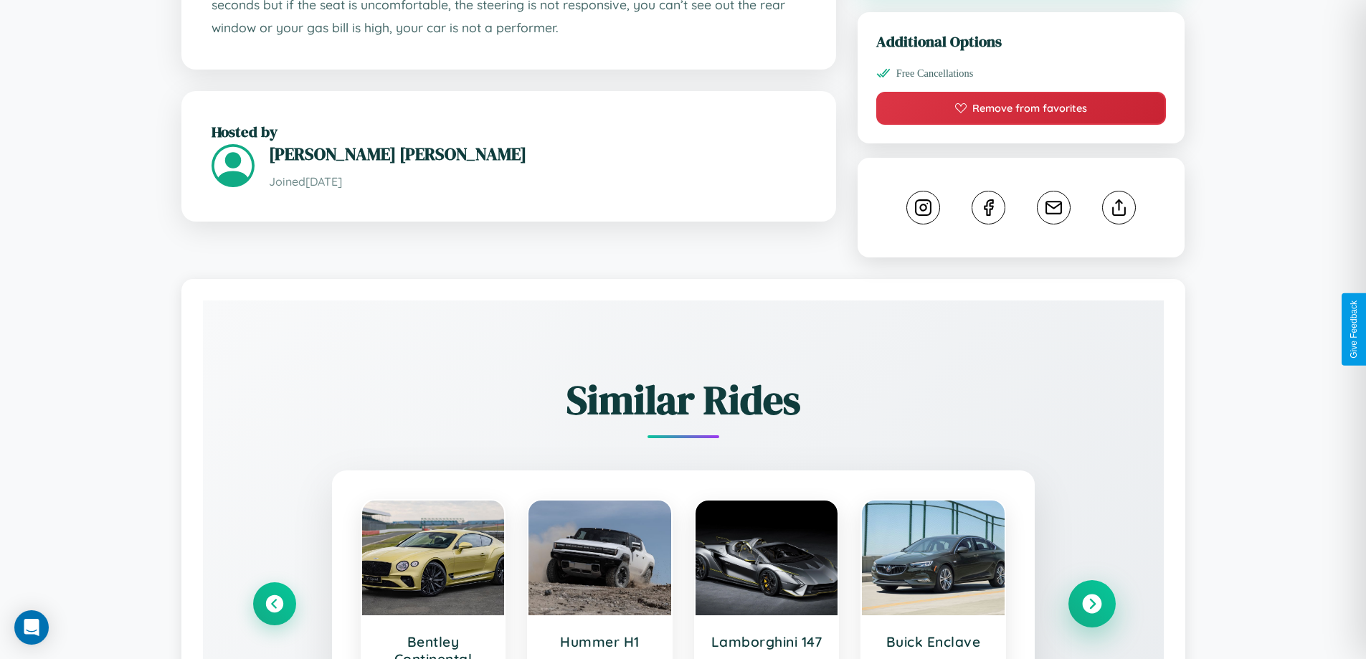
click at [1092, 614] on icon at bounding box center [1091, 604] width 19 height 19
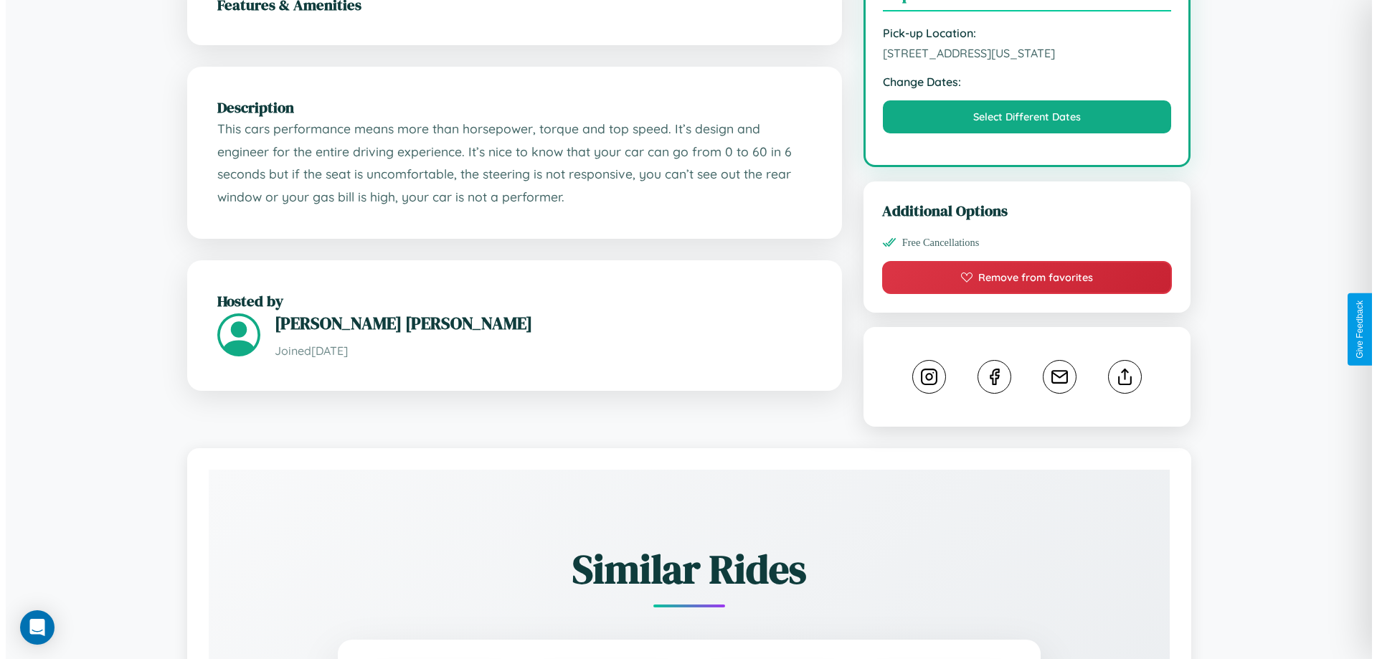
scroll to position [387, 0]
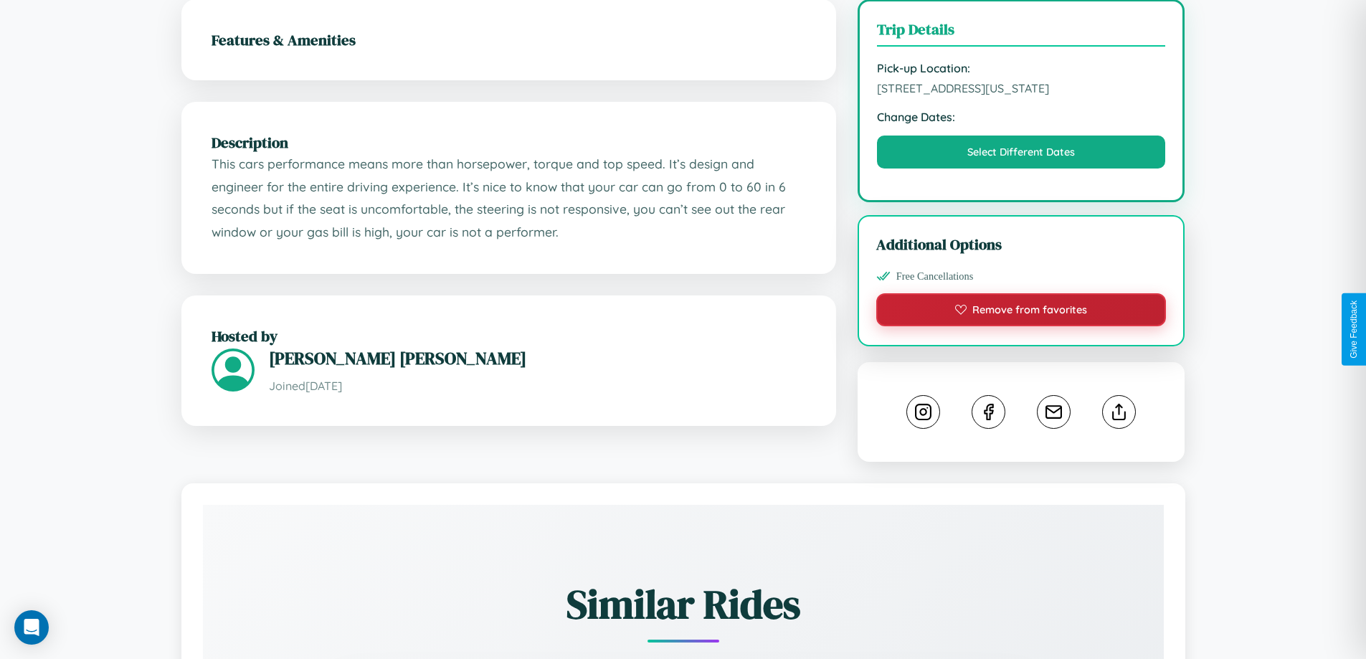
click at [1021, 326] on button "Remove from favorites" at bounding box center [1021, 309] width 290 height 33
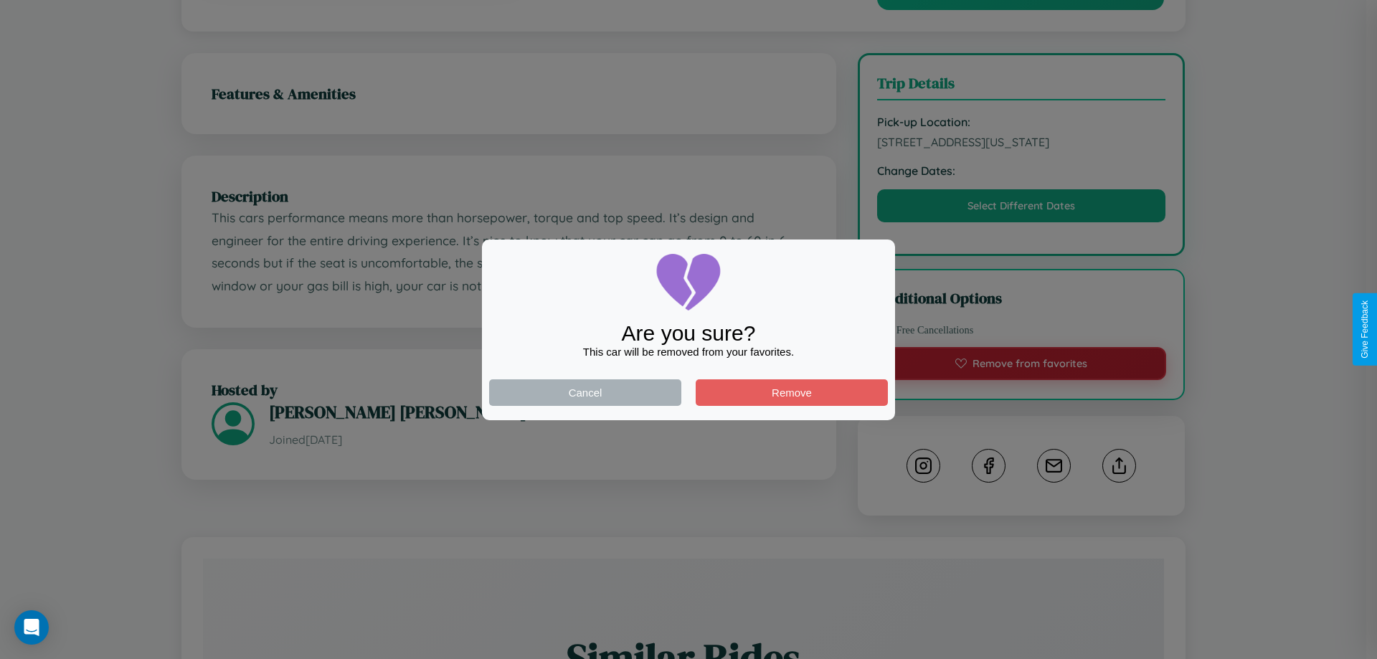
scroll to position [0, 0]
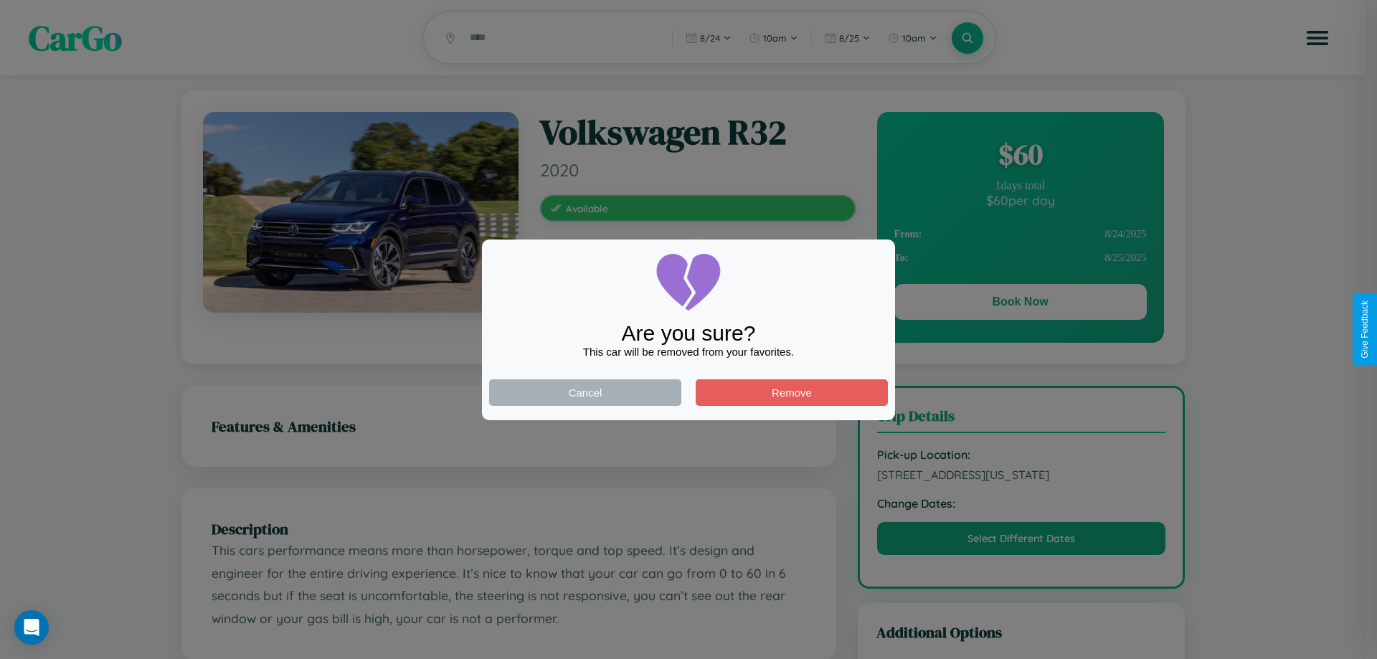
click at [1020, 304] on div at bounding box center [688, 329] width 1377 height 659
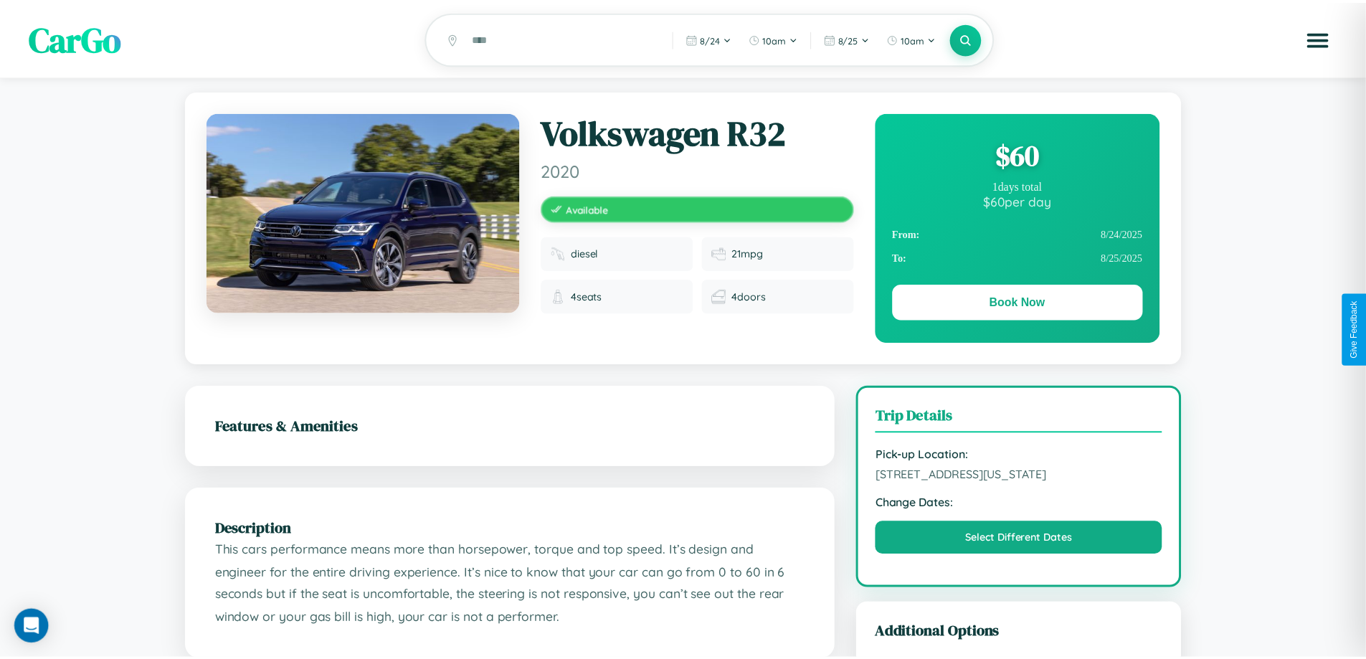
scroll to position [387, 0]
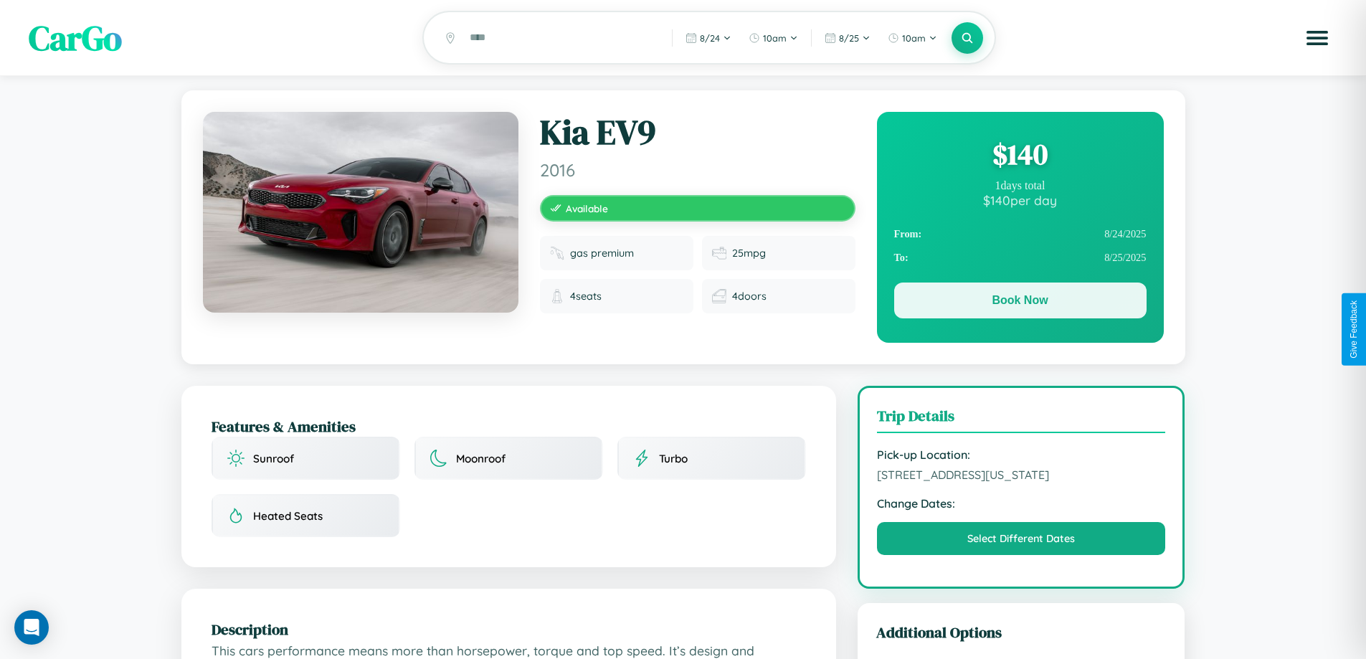
click at [1020, 303] on button "Book Now" at bounding box center [1020, 301] width 252 height 36
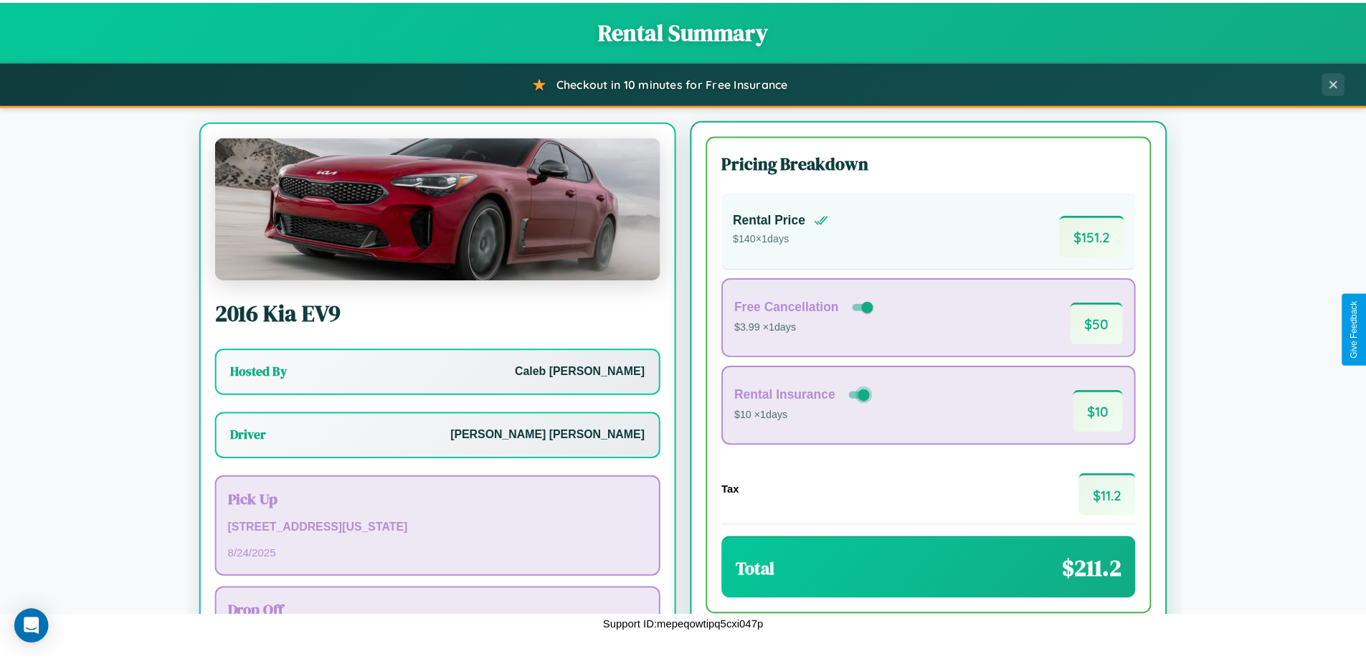
scroll to position [67, 0]
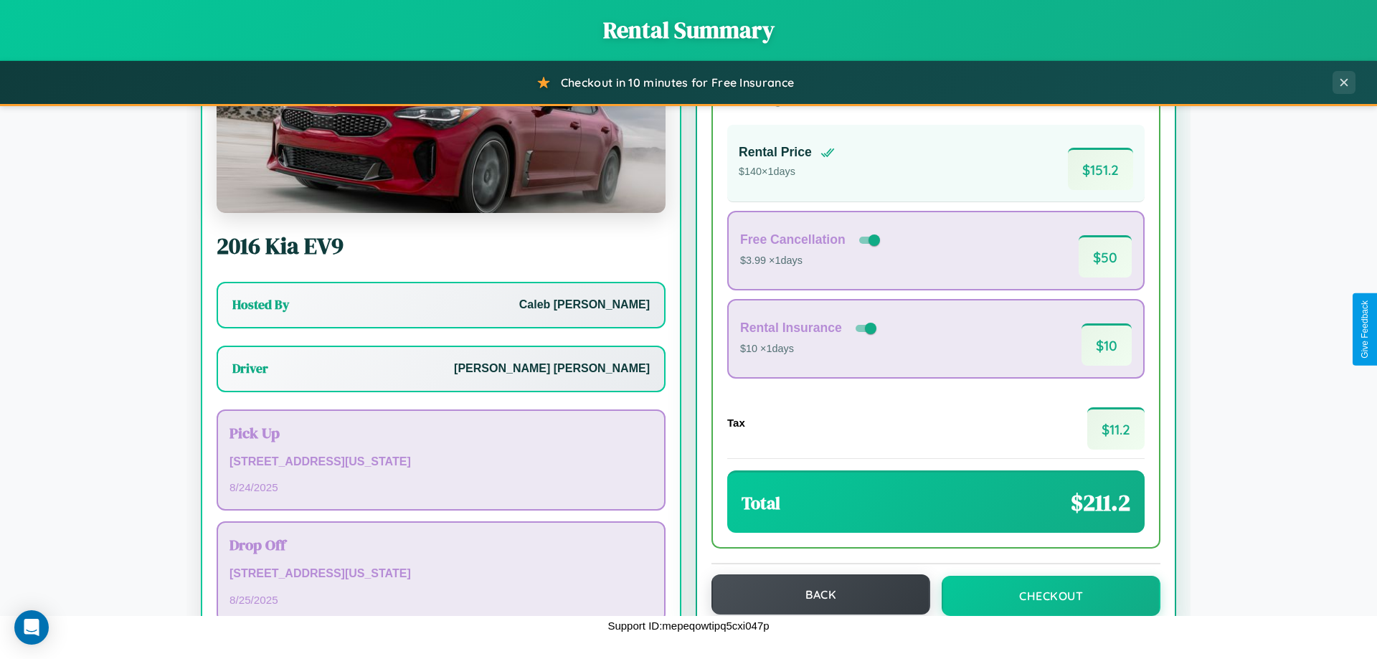
click at [814, 595] on button "Back" at bounding box center [820, 594] width 219 height 40
